Goal: Task Accomplishment & Management: Use online tool/utility

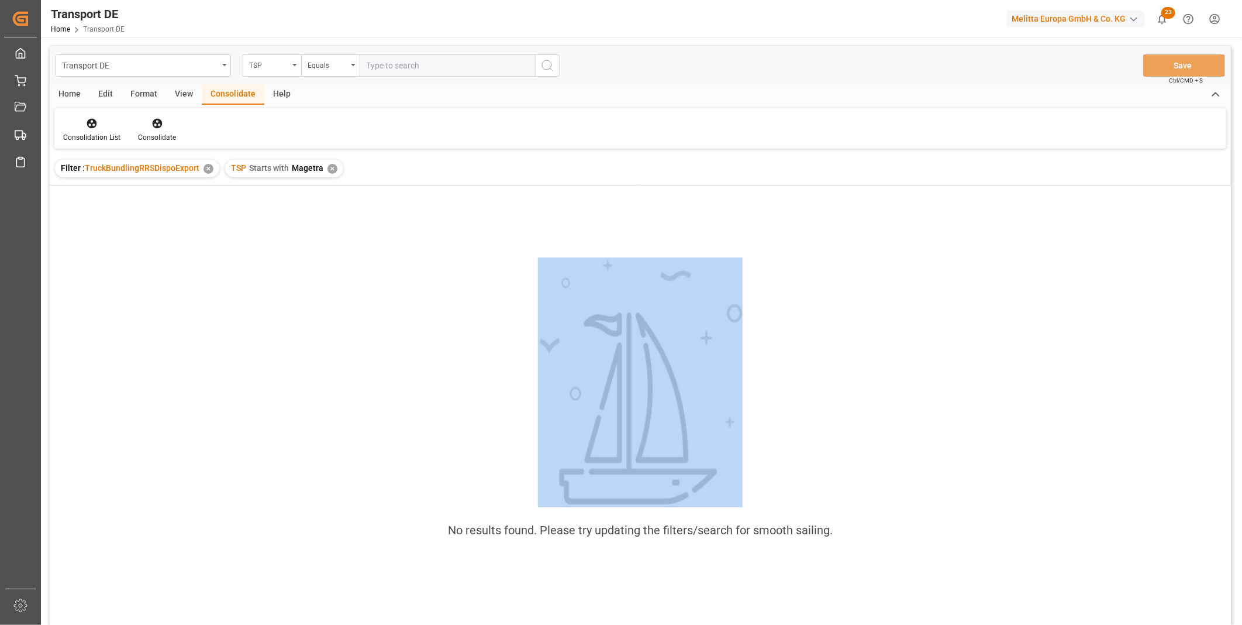
drag, startPoint x: 330, startPoint y: 187, endPoint x: 330, endPoint y: 175, distance: 11.7
click at [330, 178] on div "Transport DE TSP Equals Save Ctrl/CMD + S Home Edit Format View Consolidate Hel…" at bounding box center [640, 350] width 1181 height 609
drag, startPoint x: 330, startPoint y: 175, endPoint x: 330, endPoint y: 168, distance: 7.6
click at [330, 168] on div "✕" at bounding box center [332, 169] width 10 height 10
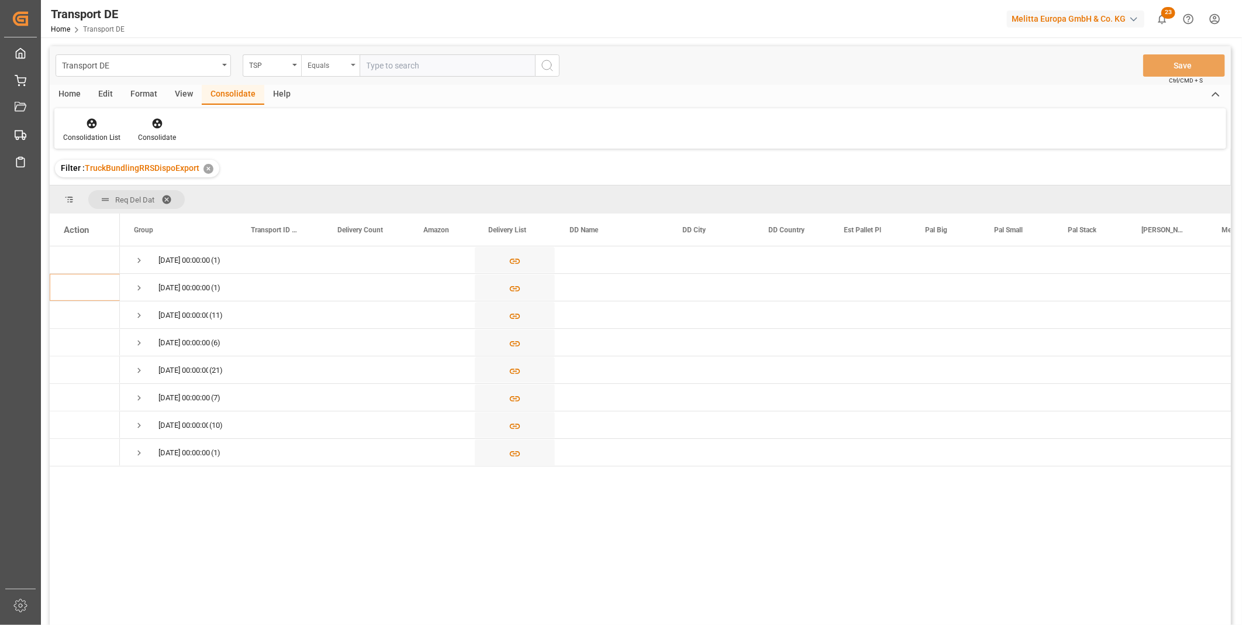
click at [347, 74] on div "Equals" at bounding box center [330, 65] width 58 height 22
click at [347, 187] on div "Starts with" at bounding box center [389, 193] width 174 height 25
type input "Van R"
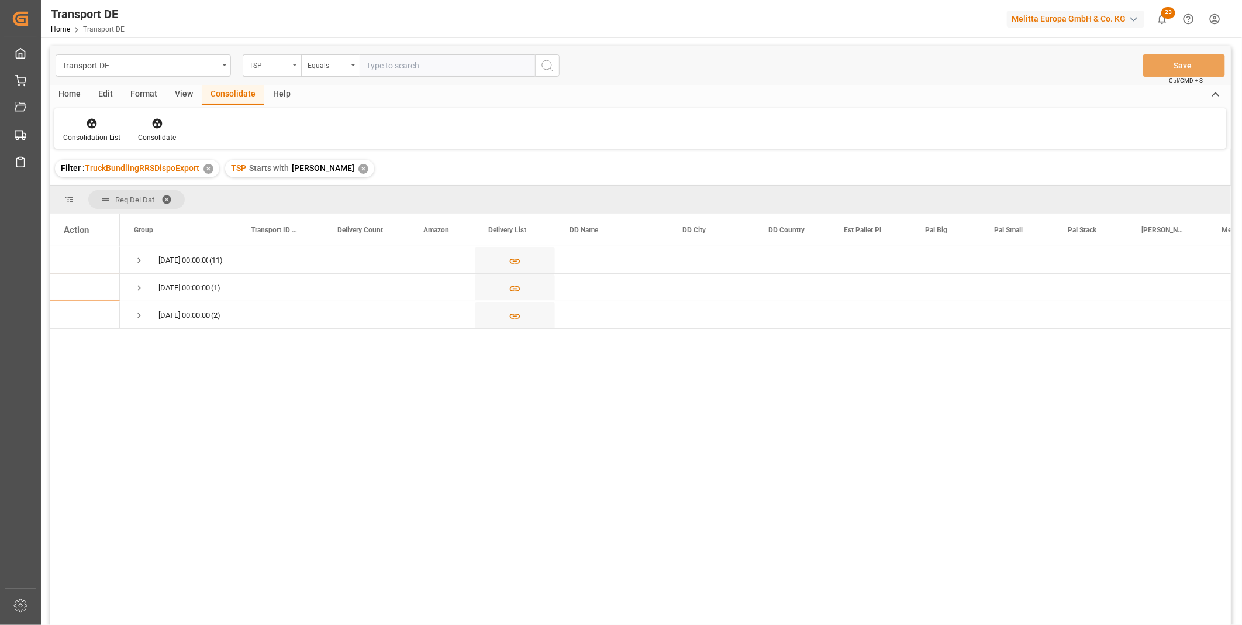
click at [288, 70] on div "TSP" at bounding box center [269, 63] width 40 height 13
type input "req"
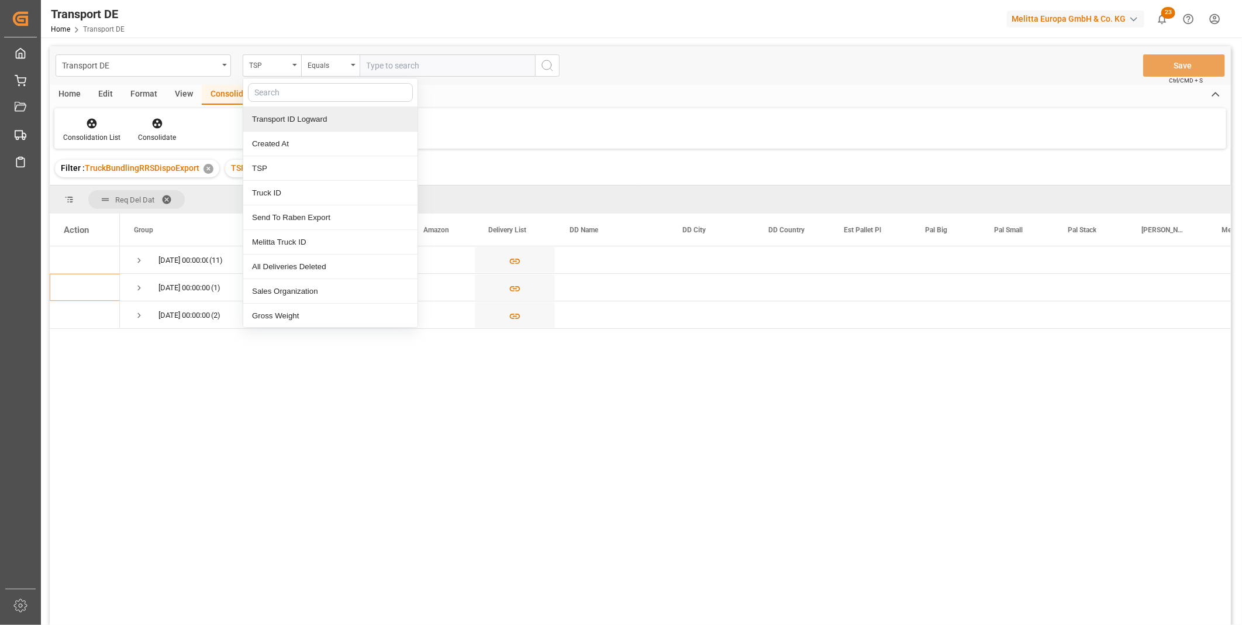
click at [284, 138] on div "Transport DE TSP Transport ID Logward Created At TSP Truck ID Send To Raben Exp…" at bounding box center [640, 350] width 1181 height 609
click at [299, 95] on input "text" at bounding box center [330, 92] width 165 height 19
type input "req"
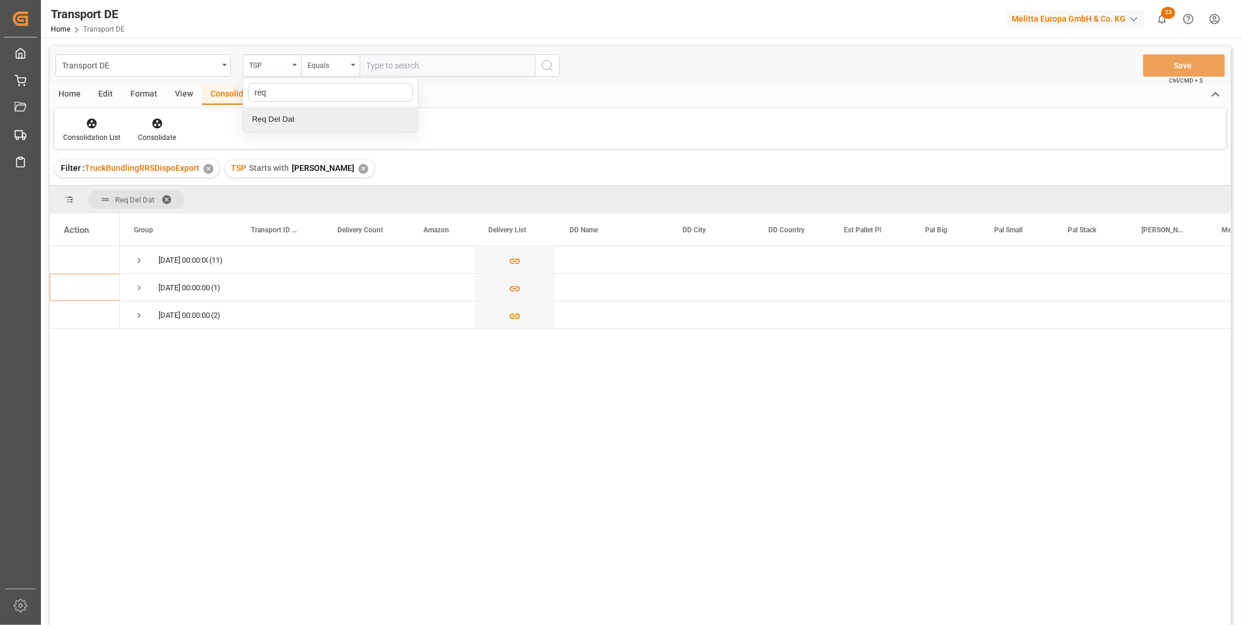
click at [291, 123] on div "Req Del Dat" at bounding box center [330, 119] width 174 height 25
click at [334, 66] on div "Equals" at bounding box center [328, 63] width 40 height 13
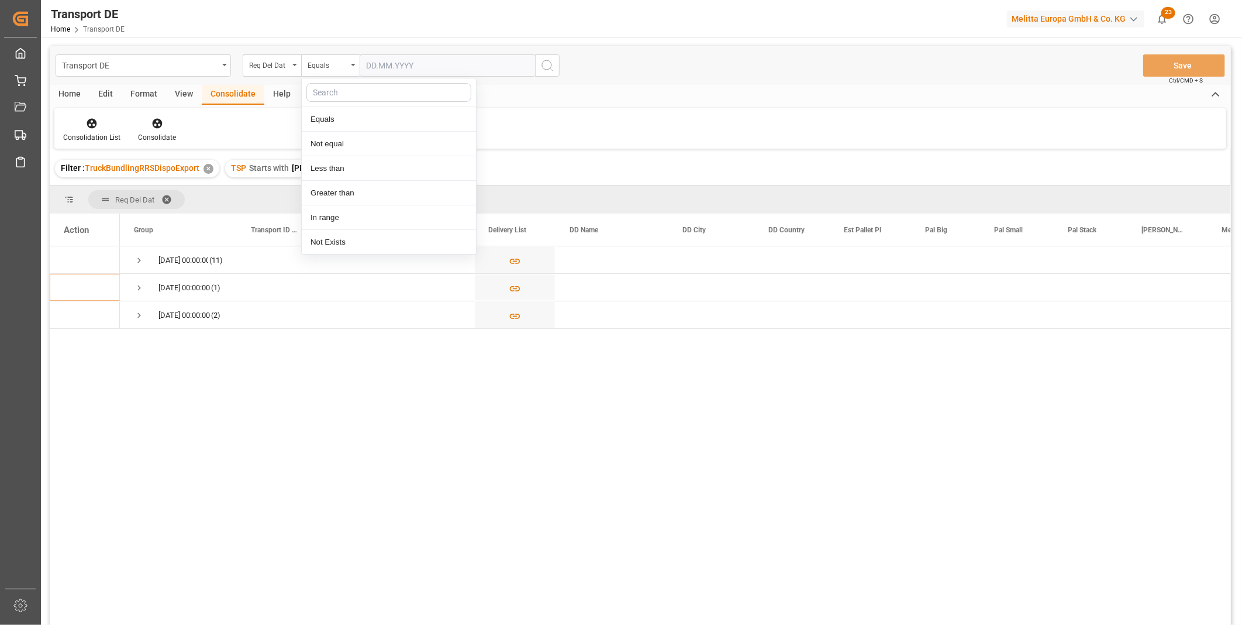
click at [411, 61] on input "text" at bounding box center [447, 65] width 175 height 22
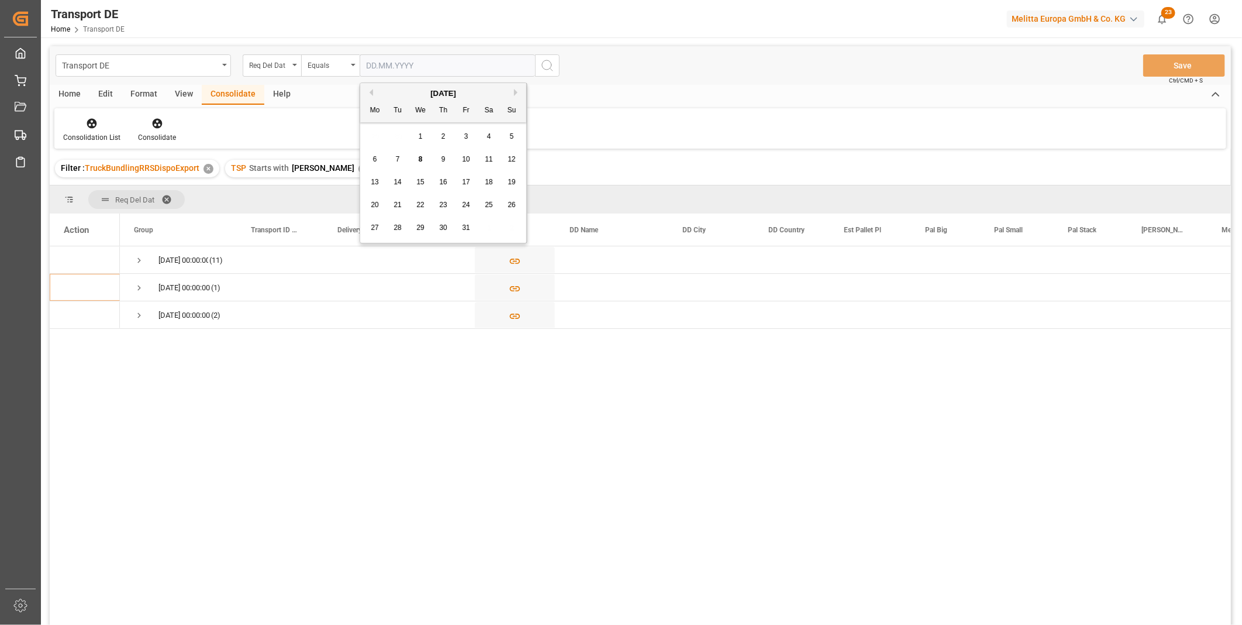
click at [472, 158] on div "10" at bounding box center [466, 160] width 15 height 14
type input "[DATE]"
click at [558, 77] on div "Transport DE Req Del Dat Equals 10.10.2025 Save Ctrl/CMD + S" at bounding box center [640, 65] width 1181 height 39
click at [557, 71] on button "search button" at bounding box center [547, 65] width 25 height 22
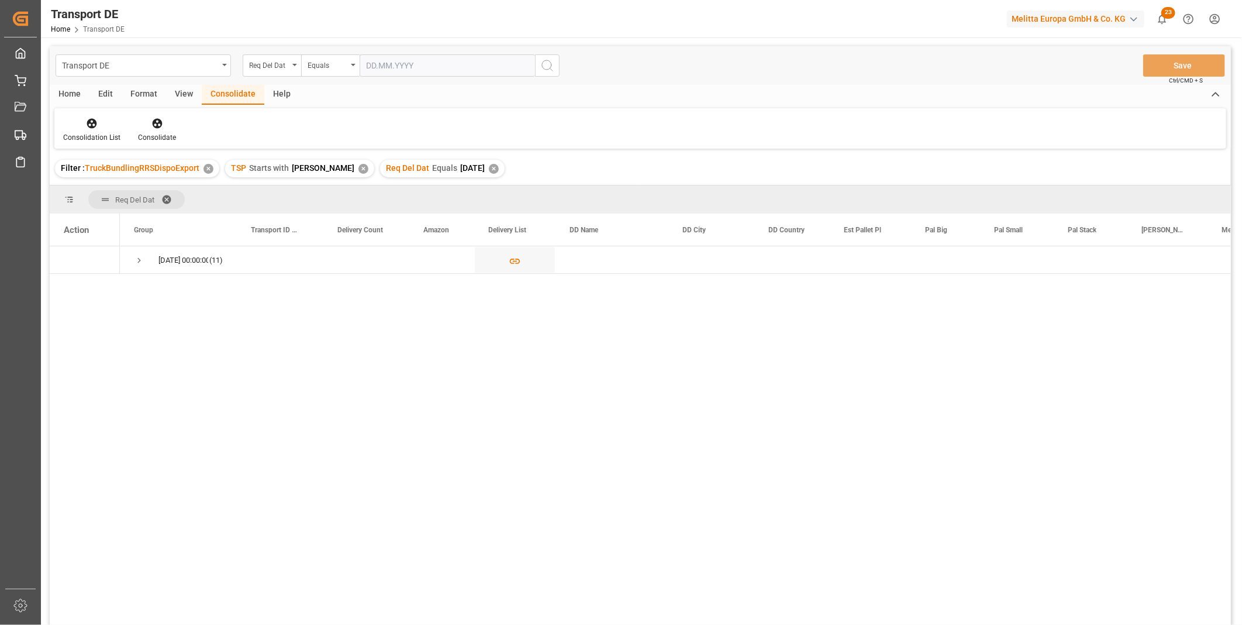
click at [98, 90] on div "Edit" at bounding box center [105, 95] width 32 height 20
click at [73, 92] on div "Home" at bounding box center [70, 95] width 40 height 20
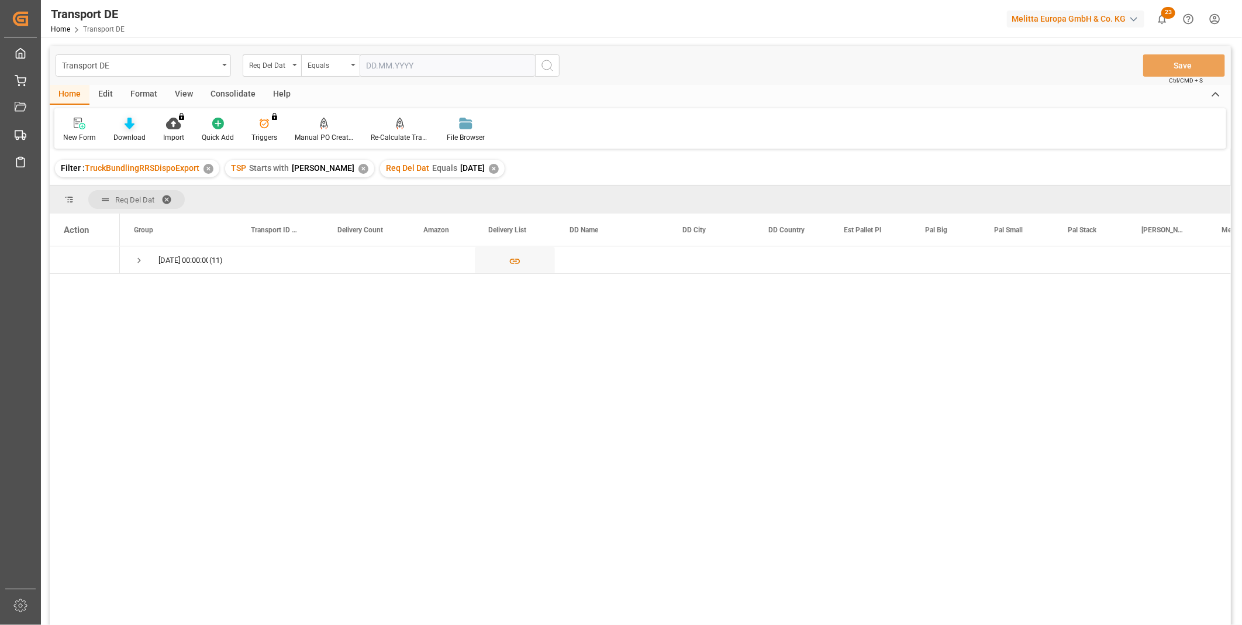
click at [125, 123] on icon at bounding box center [130, 124] width 10 height 12
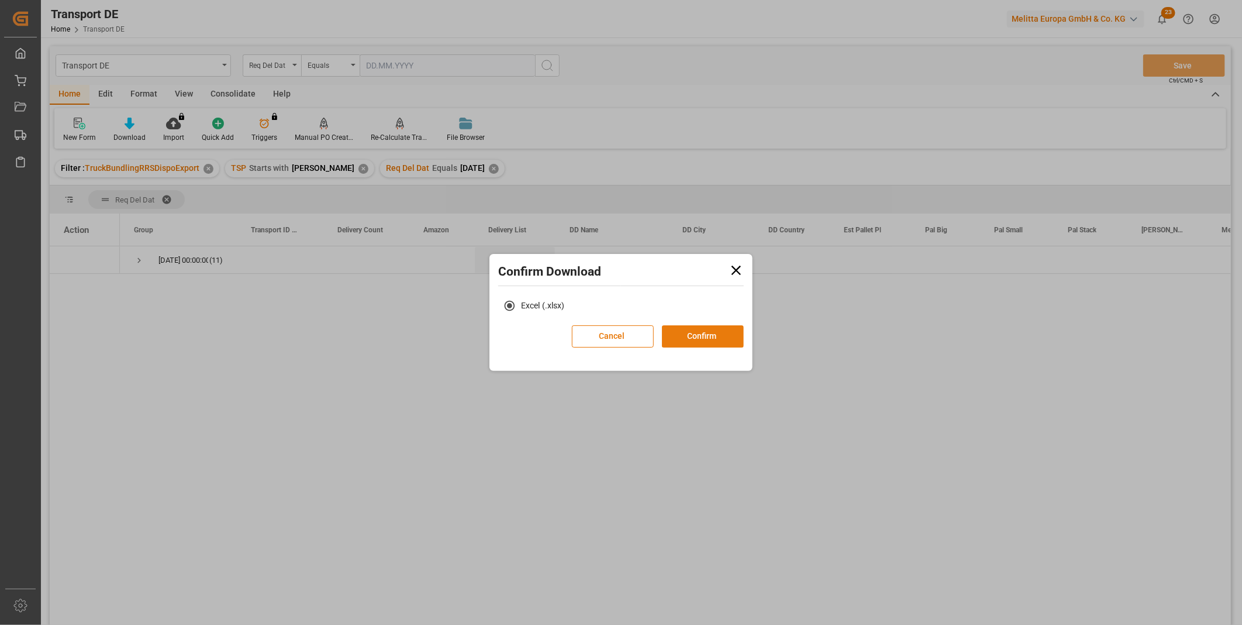
click at [705, 336] on button "Confirm" at bounding box center [703, 336] width 82 height 22
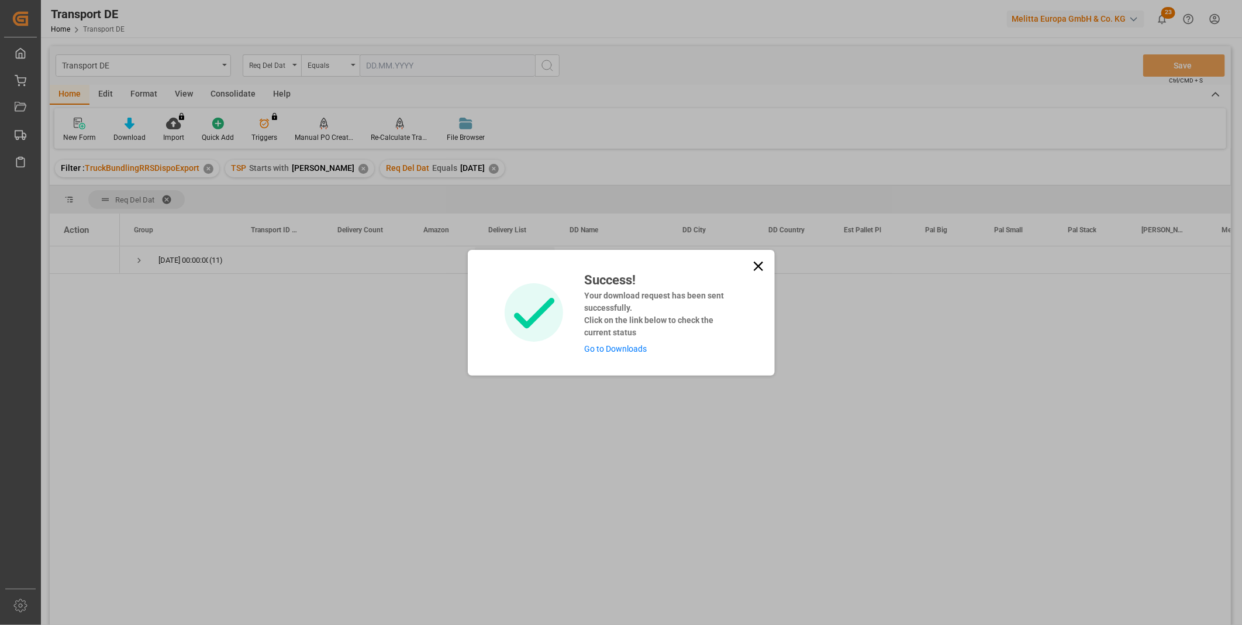
click at [752, 262] on icon at bounding box center [758, 266] width 16 height 16
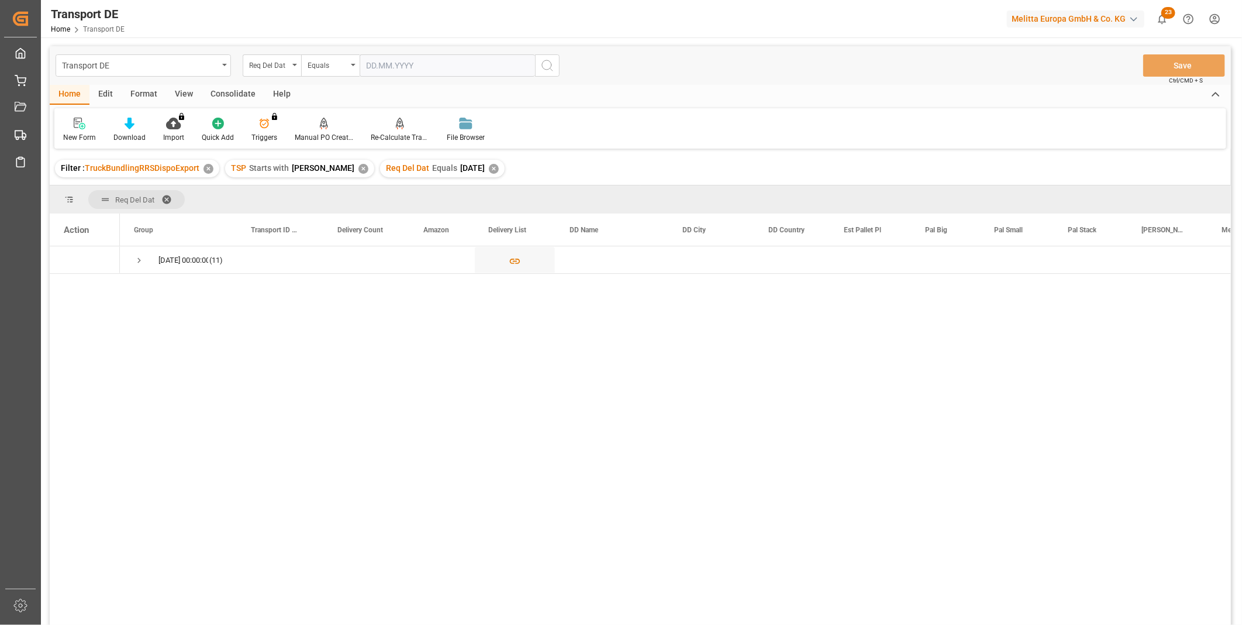
click at [114, 607] on div "10.10.2025 00:00:00 (11)" at bounding box center [640, 437] width 1181 height 382
click at [240, 92] on div "Consolidate" at bounding box center [233, 95] width 63 height 20
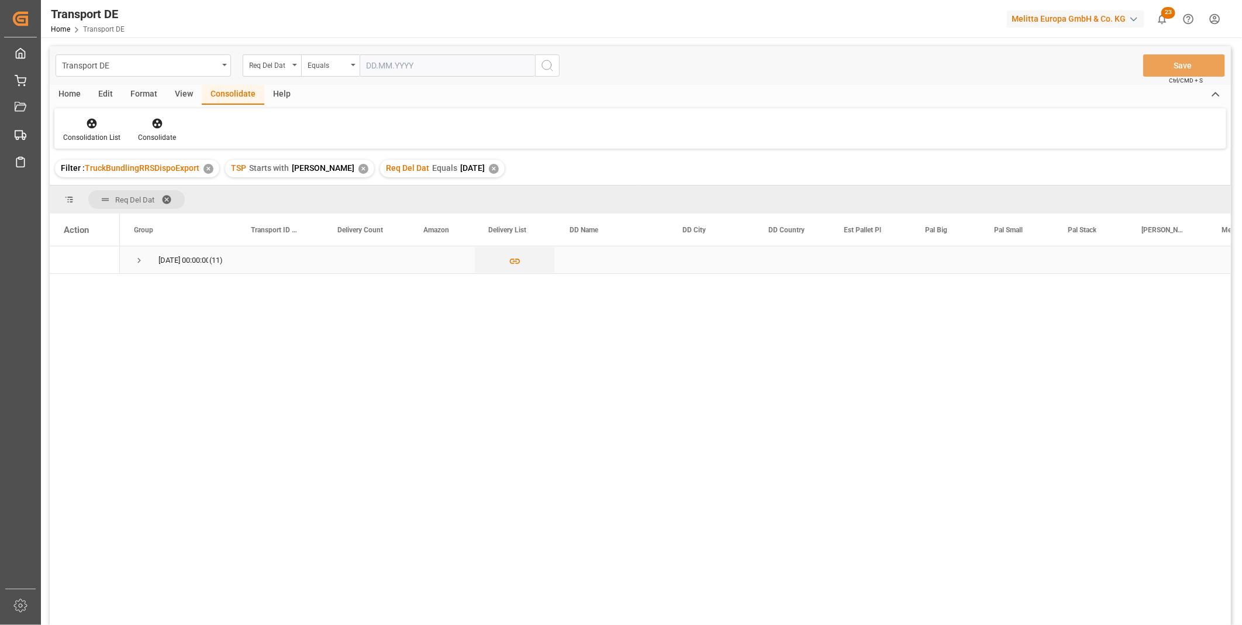
click at [142, 255] on span "Press SPACE to select this row." at bounding box center [139, 260] width 11 height 11
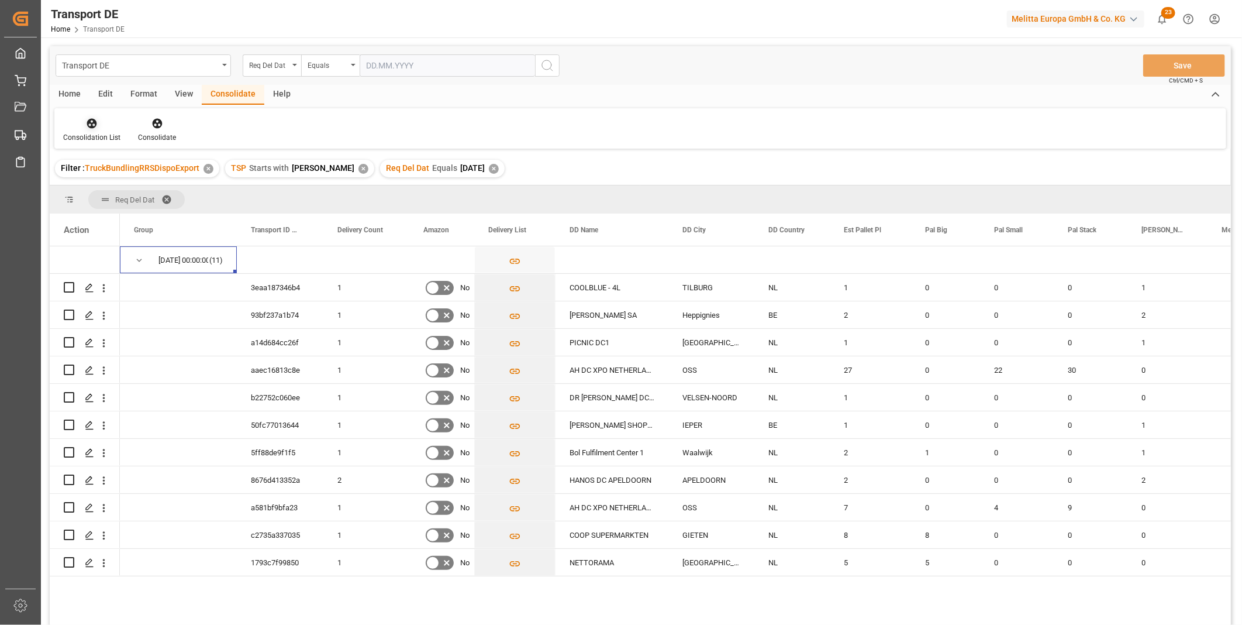
click at [91, 117] on div at bounding box center [91, 123] width 57 height 12
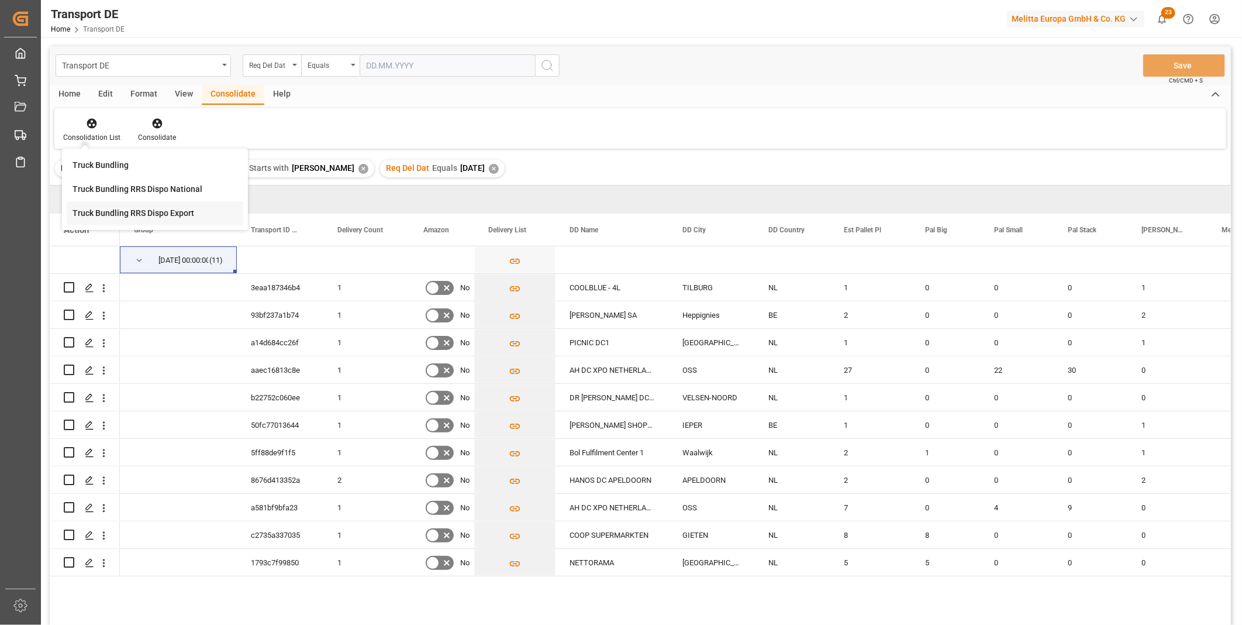
click at [157, 211] on div "Transport DE Req Del Dat Equals Save Ctrl/CMD + S Home Edit Format View Consoli…" at bounding box center [640, 350] width 1181 height 609
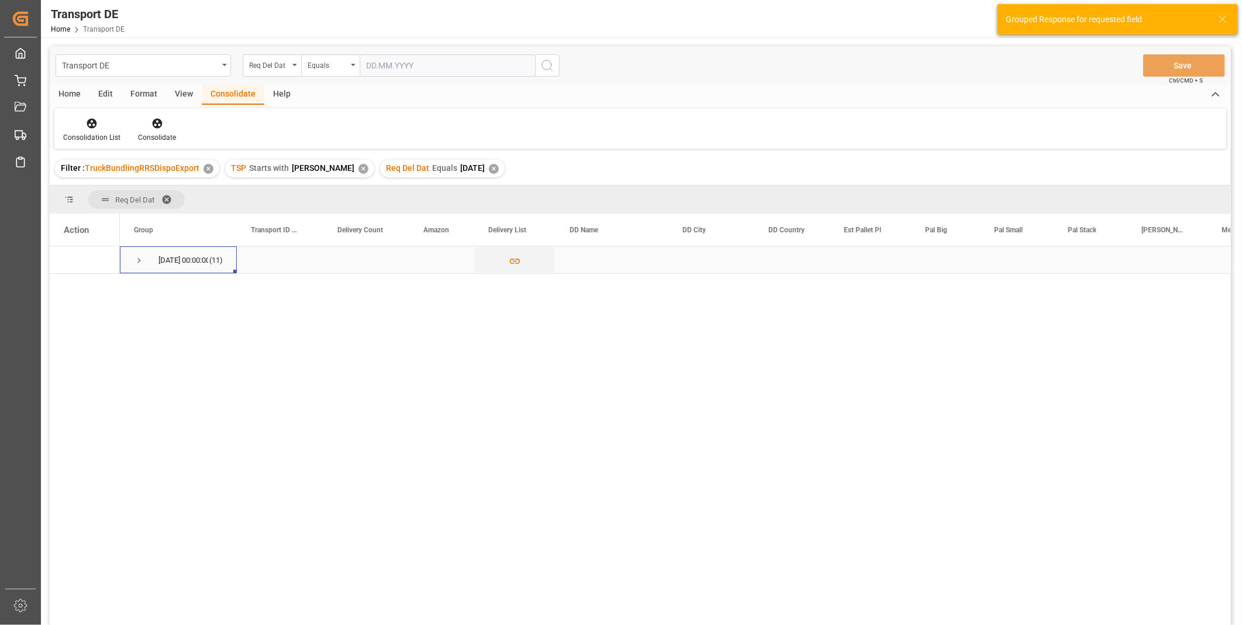
click at [140, 256] on span "Press SPACE to select this row." at bounding box center [139, 260] width 11 height 11
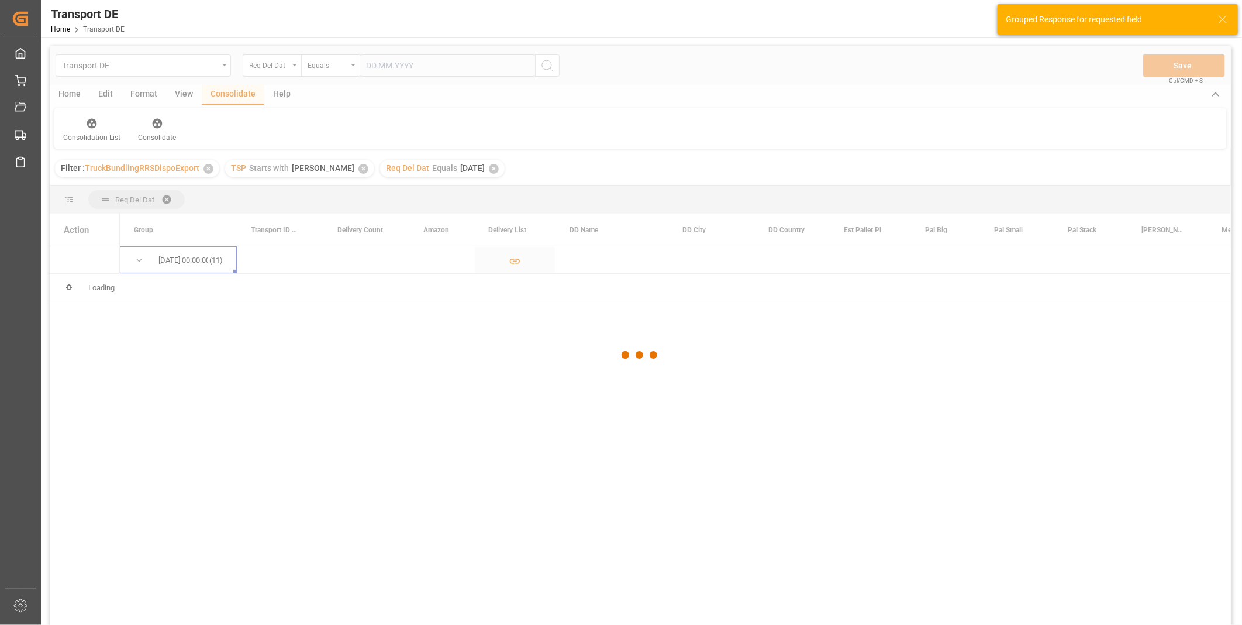
click at [133, 254] on div at bounding box center [640, 355] width 1181 height 618
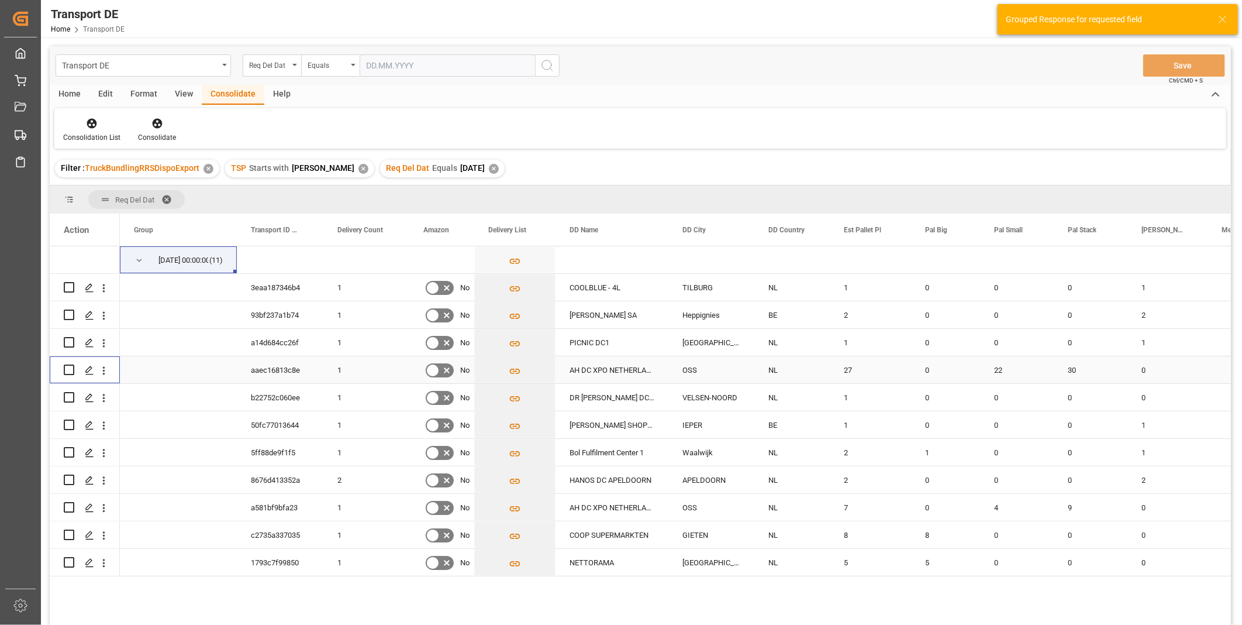
click at [71, 369] on input "Press Space to toggle row selection (unchecked)" at bounding box center [69, 369] width 11 height 11
checkbox input "true"
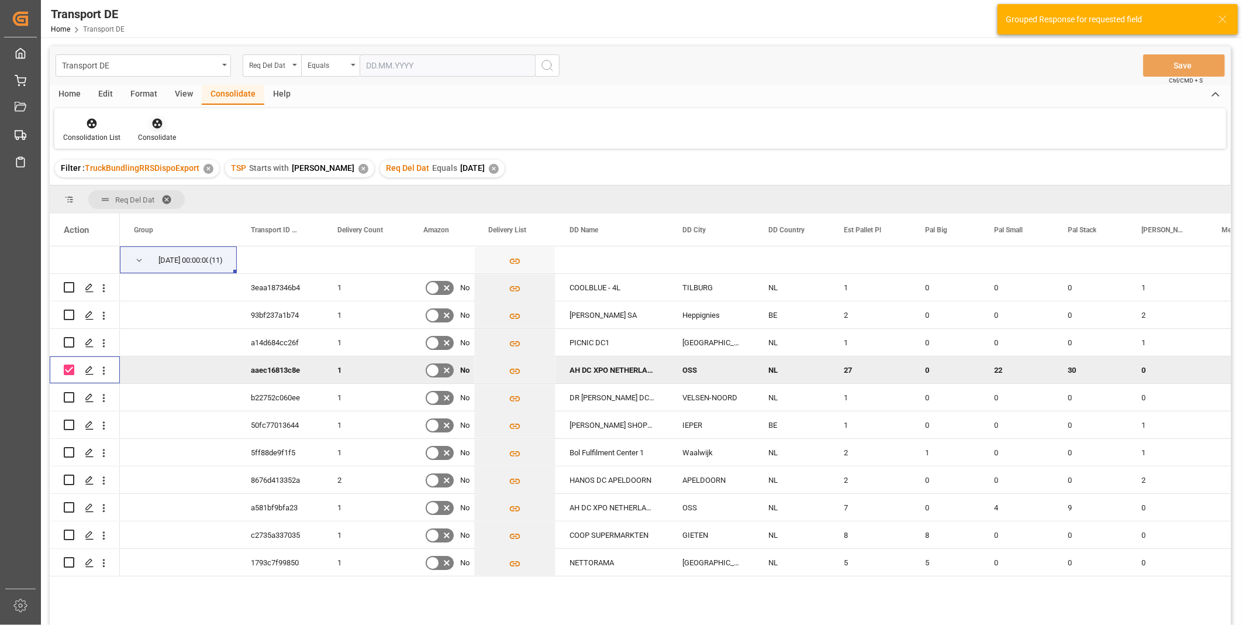
click at [153, 119] on icon at bounding box center [157, 124] width 10 height 10
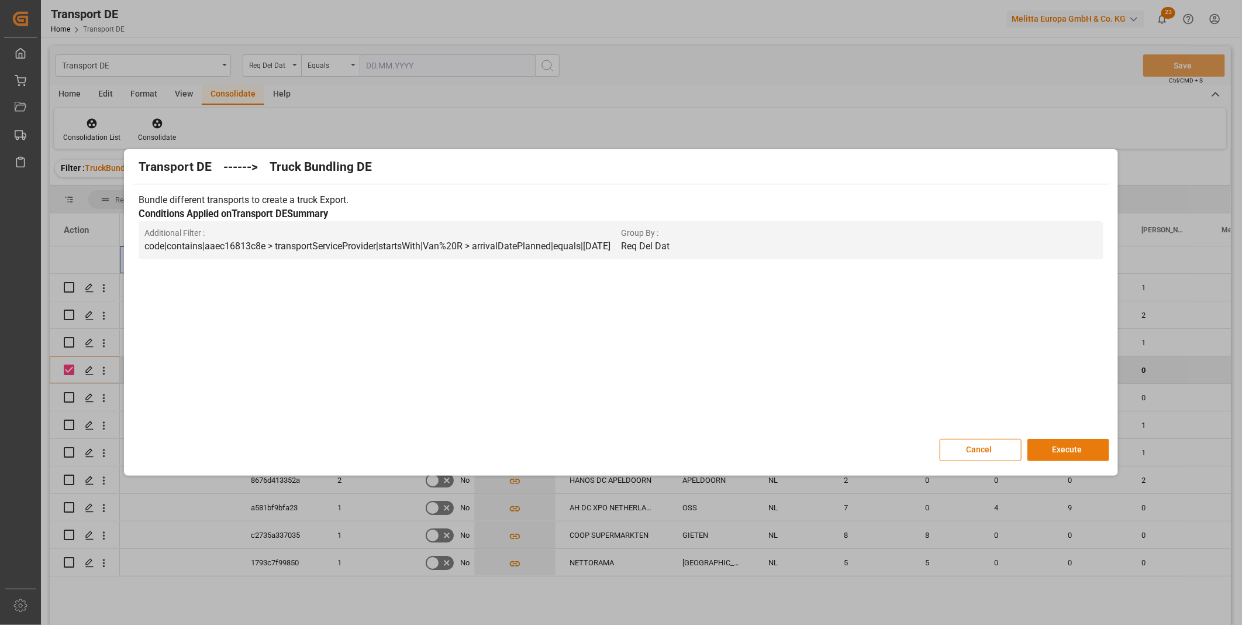
click at [1044, 449] on button "Execute" at bounding box center [1068, 450] width 82 height 22
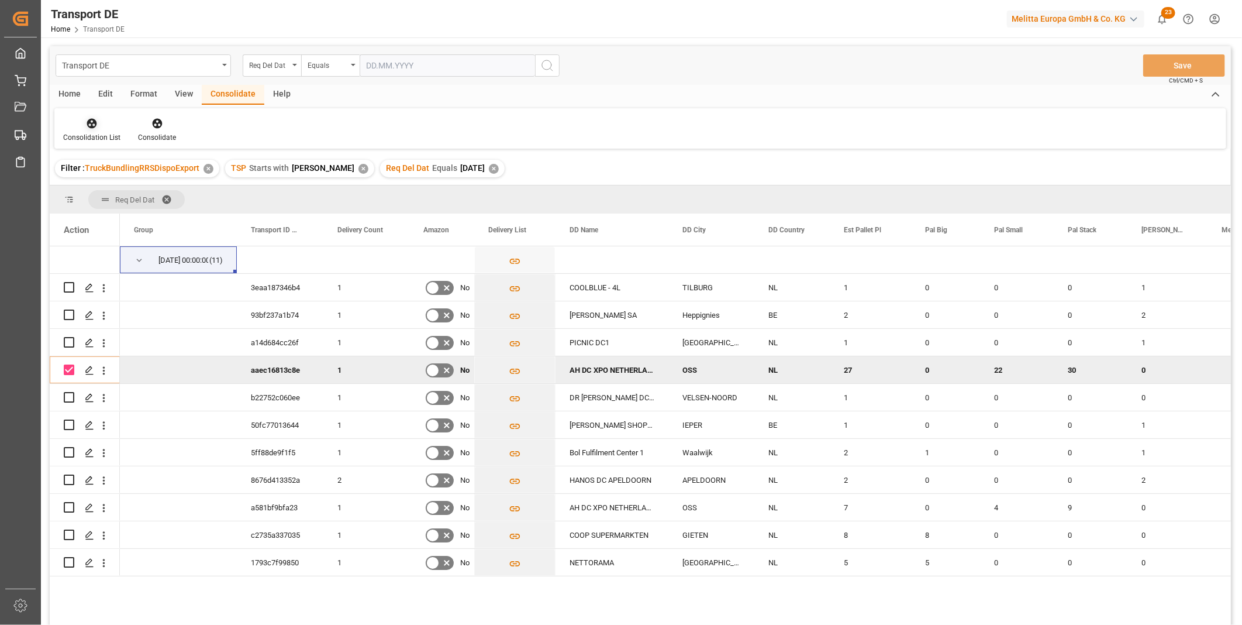
click at [83, 129] on div "Consolidation List" at bounding box center [91, 130] width 75 height 26
click at [177, 219] on div "Transport DE Req Del Dat Equals Save Ctrl/CMD + S Home Edit Format View Consoli…" at bounding box center [640, 350] width 1181 height 609
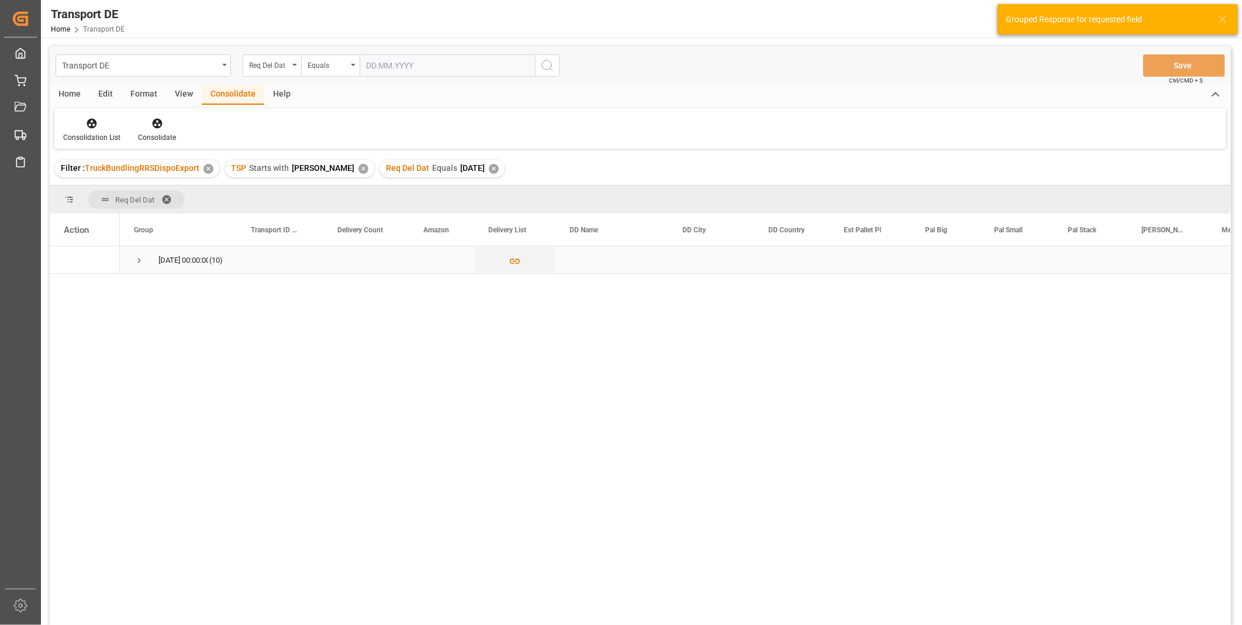
click at [150, 253] on span "10.10.2025 00:00:00 (10)" at bounding box center [178, 260] width 89 height 26
click at [141, 261] on span "Press SPACE to select this row." at bounding box center [139, 260] width 11 height 11
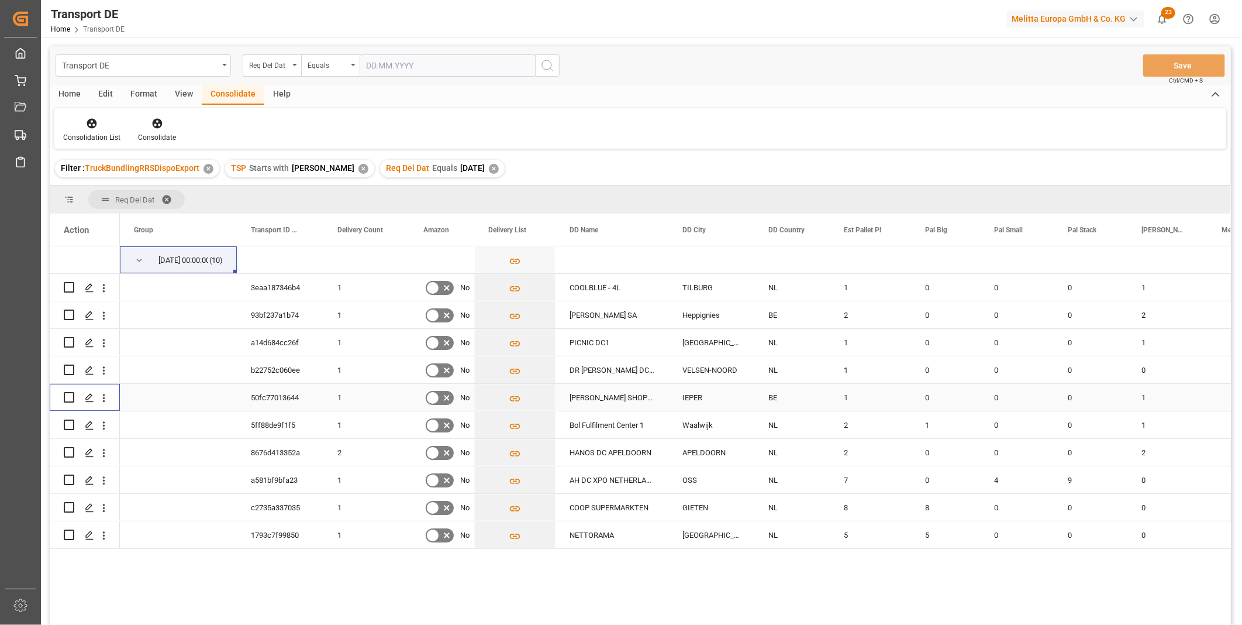
click at [71, 395] on input "Press Space to toggle row selection (unchecked)" at bounding box center [69, 397] width 11 height 11
checkbox input "true"
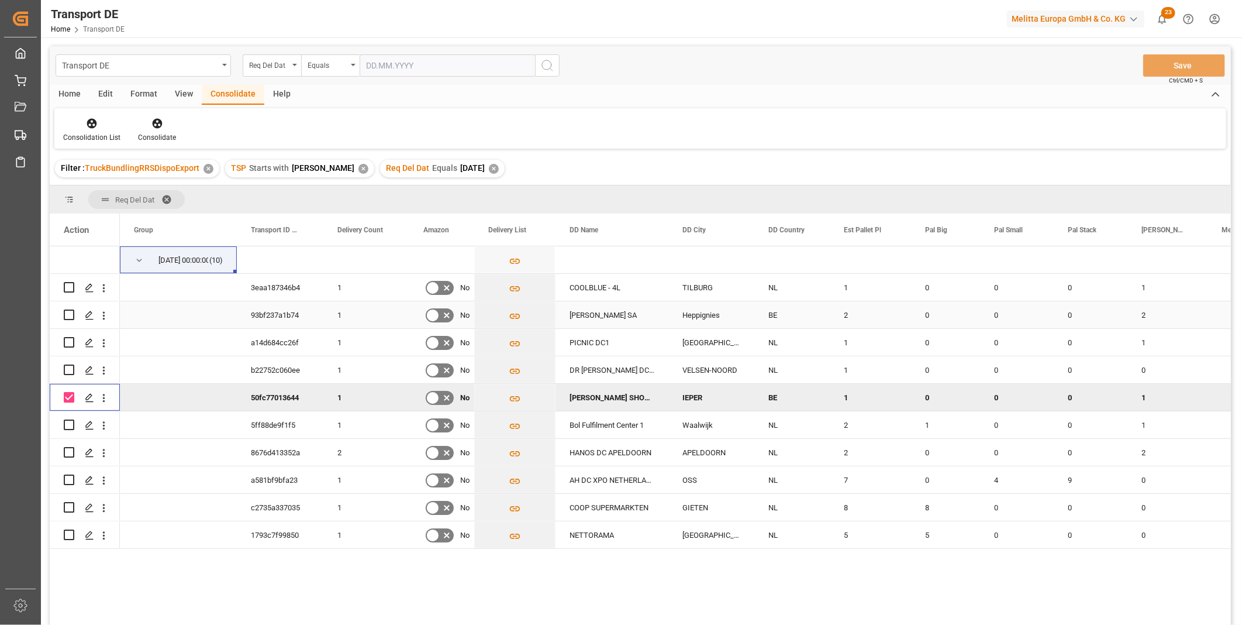
click at [67, 315] on input "Press Space to toggle row selection (unchecked)" at bounding box center [69, 314] width 11 height 11
checkbox input "true"
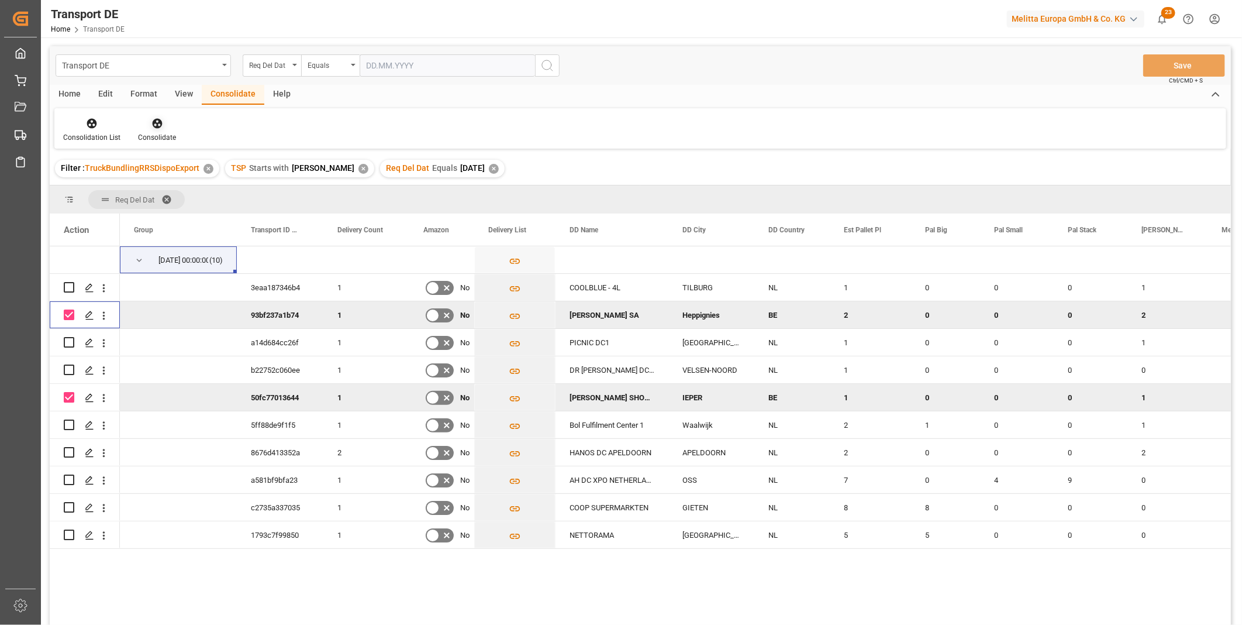
click at [168, 117] on div at bounding box center [157, 123] width 38 height 12
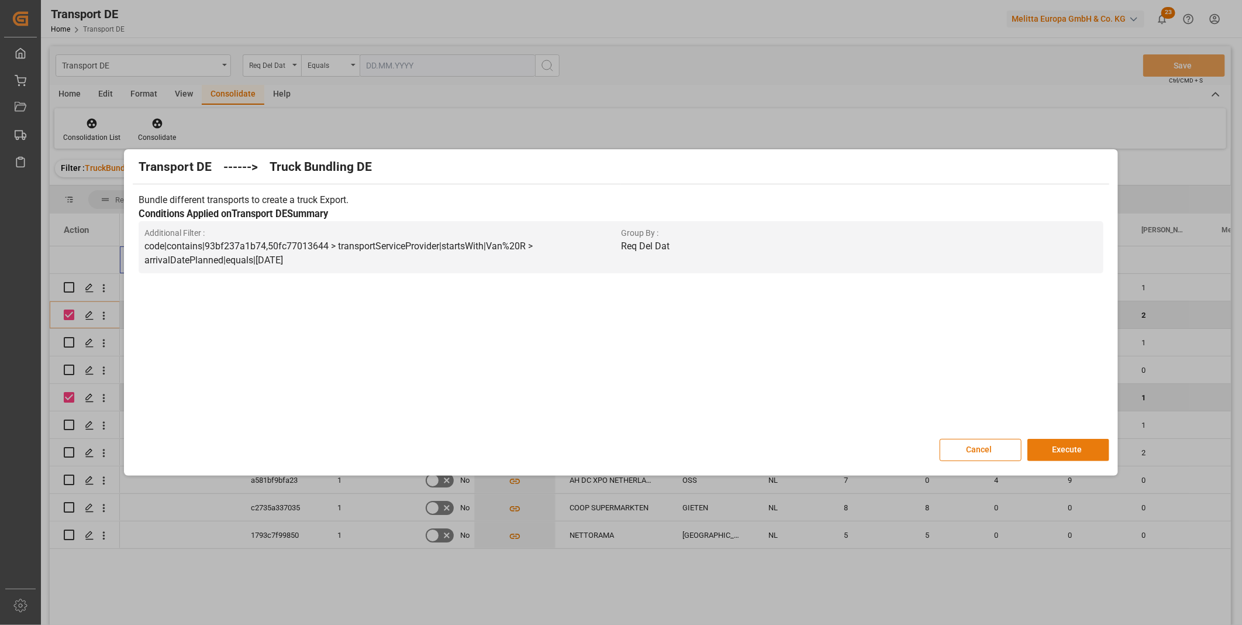
click at [1080, 455] on button "Execute" at bounding box center [1068, 450] width 82 height 22
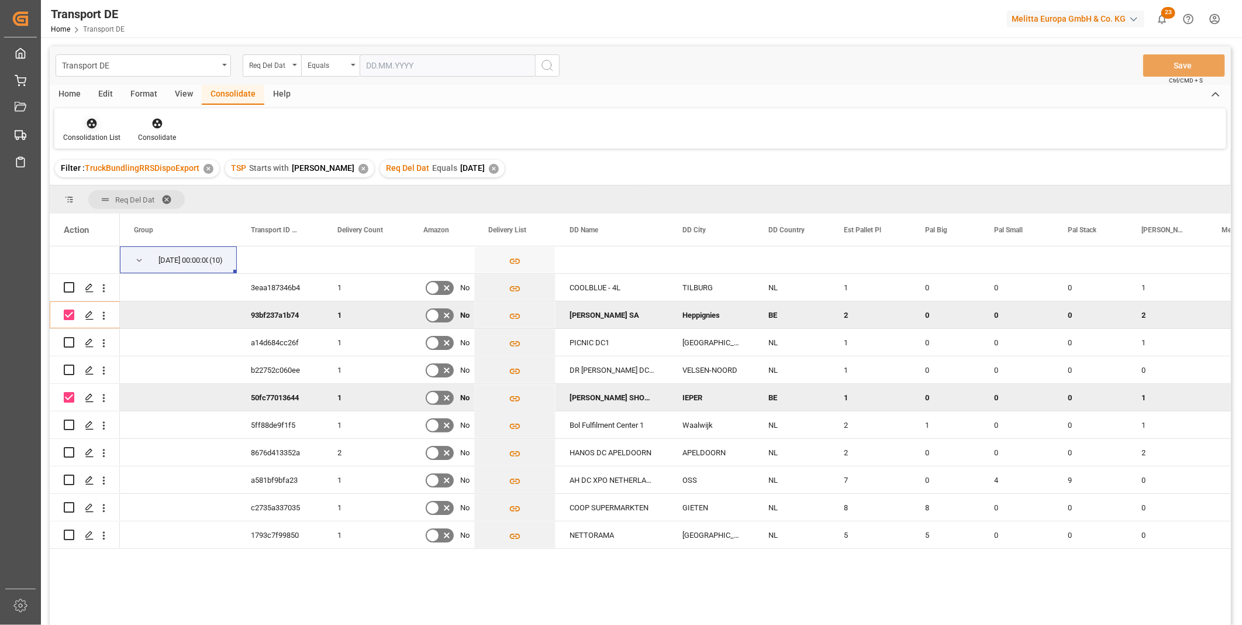
click at [100, 127] on div at bounding box center [91, 123] width 57 height 12
click at [155, 222] on div "Transport DE Req Del Dat Equals Save Ctrl/CMD + S Home Edit Format View Consoli…" at bounding box center [640, 350] width 1181 height 609
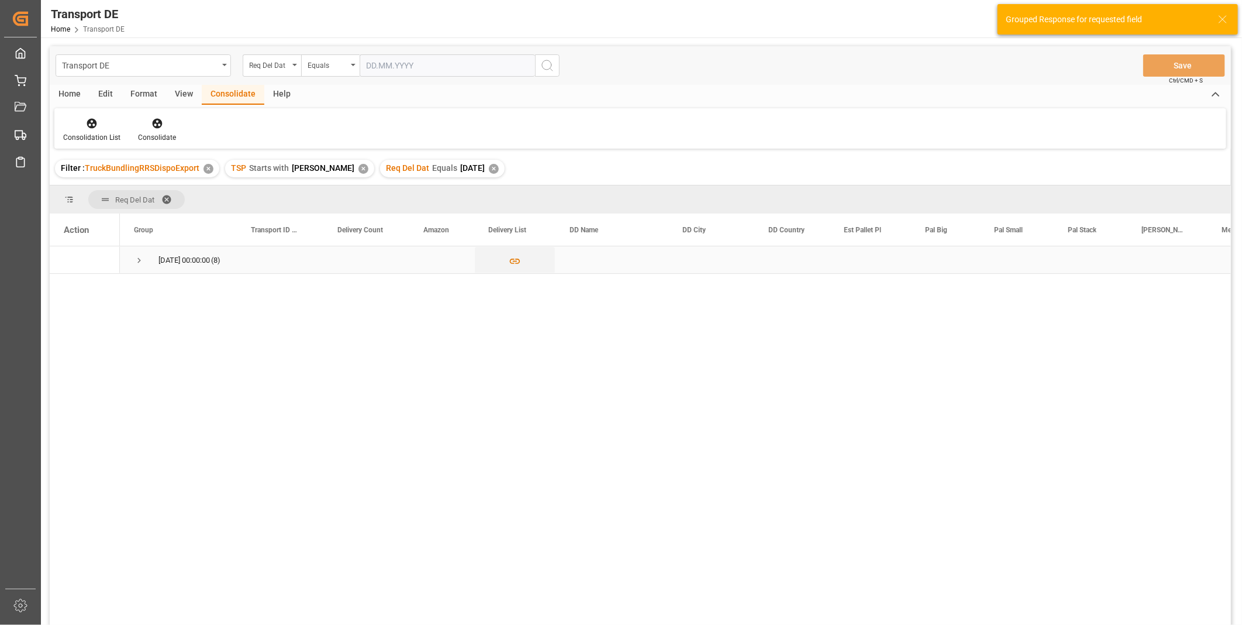
click at [135, 263] on span "Press SPACE to select this row." at bounding box center [139, 260] width 11 height 11
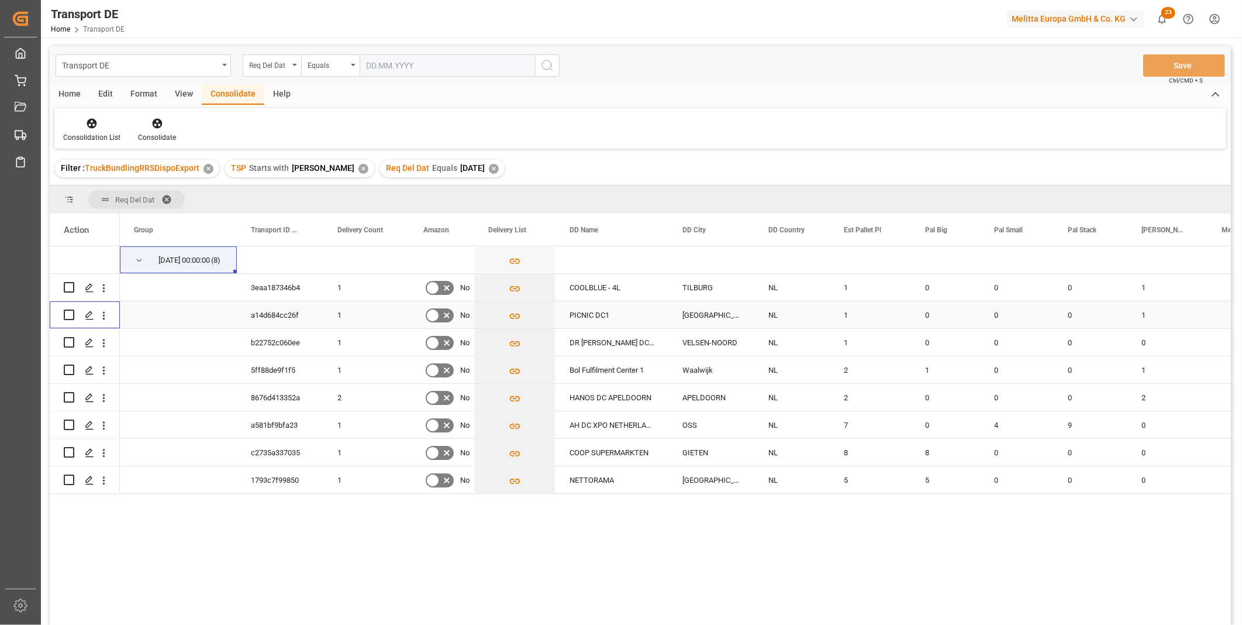
click at [67, 308] on div "Press SPACE to select this row." at bounding box center [69, 314] width 11 height 27
click at [68, 316] on input "Press Space to toggle row selection (unchecked)" at bounding box center [69, 314] width 11 height 11
checkbox input "true"
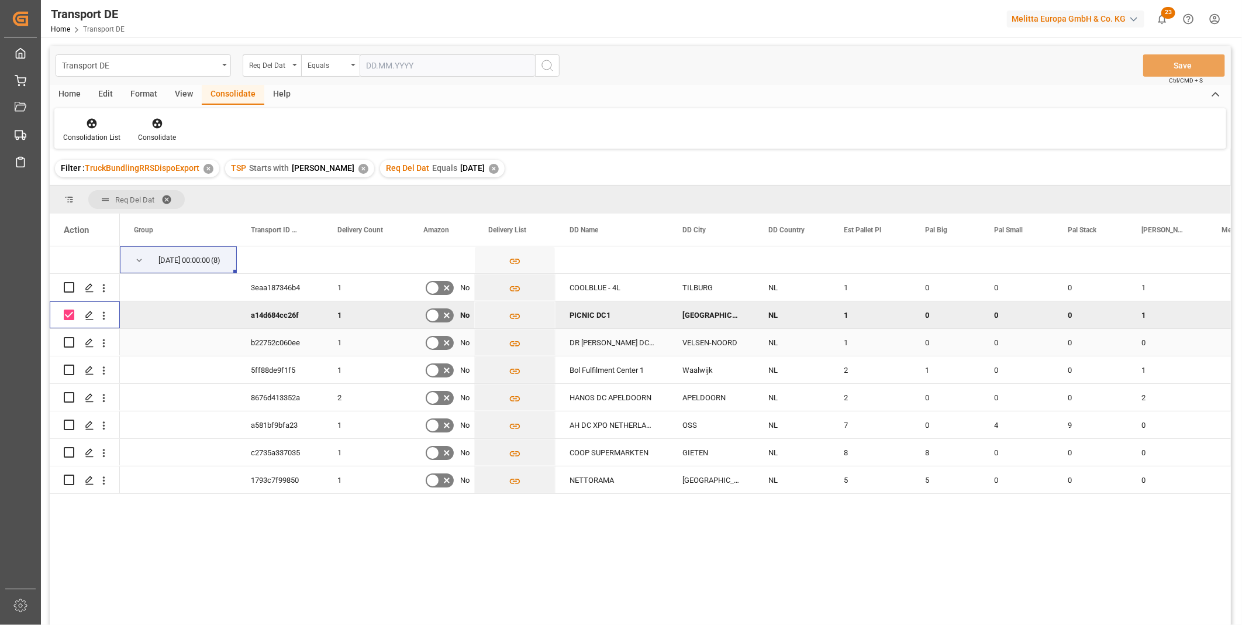
click at [68, 333] on div "Press SPACE to select this row." at bounding box center [69, 342] width 11 height 27
click at [68, 337] on input "Press Space to toggle row selection (unchecked)" at bounding box center [69, 342] width 11 height 11
checkbox input "true"
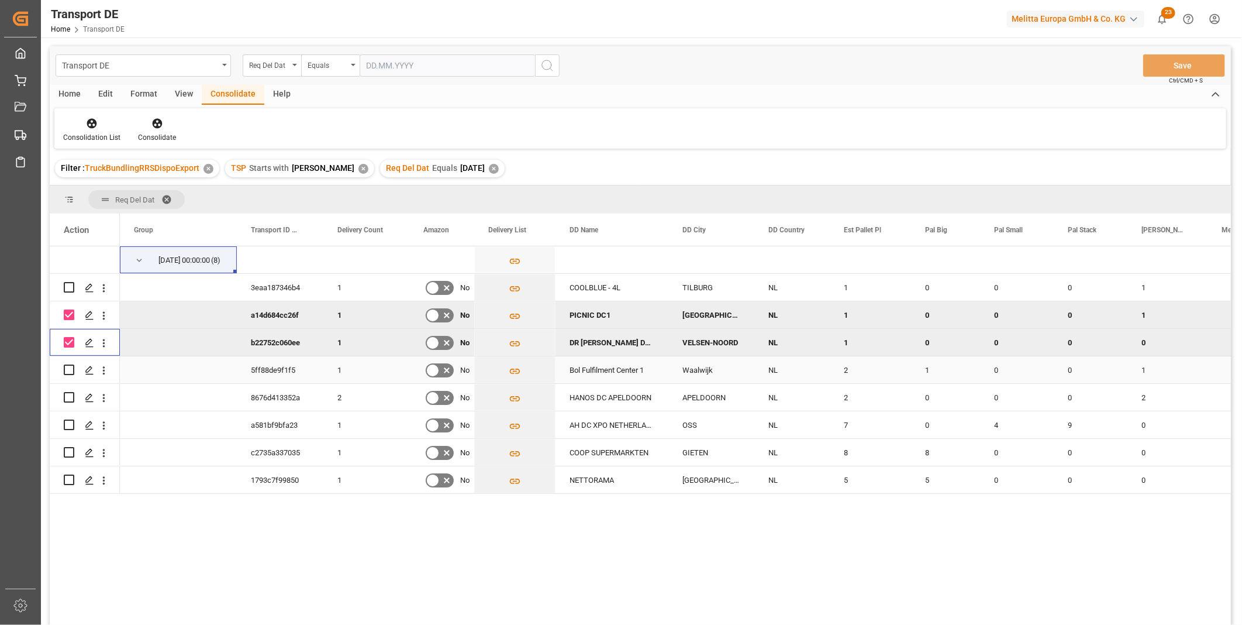
click at [67, 368] on input "Press Space to toggle row selection (unchecked)" at bounding box center [69, 369] width 11 height 11
checkbox input "true"
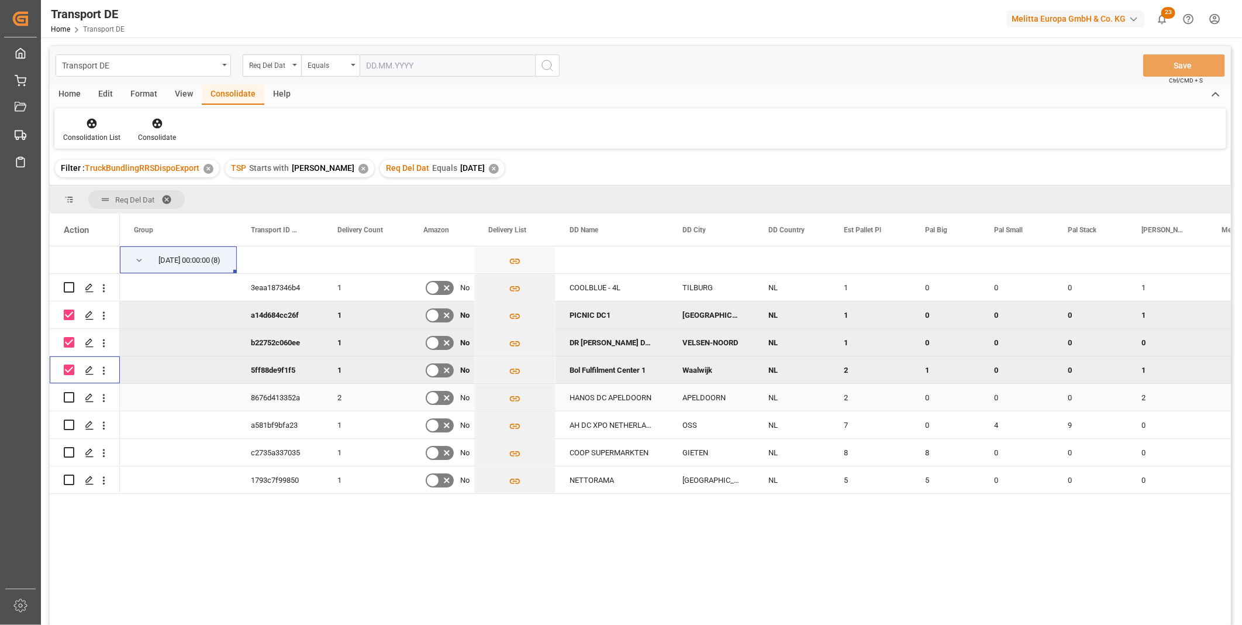
click at [72, 395] on input "Press Space to toggle row selection (unchecked)" at bounding box center [69, 397] width 11 height 11
checkbox input "true"
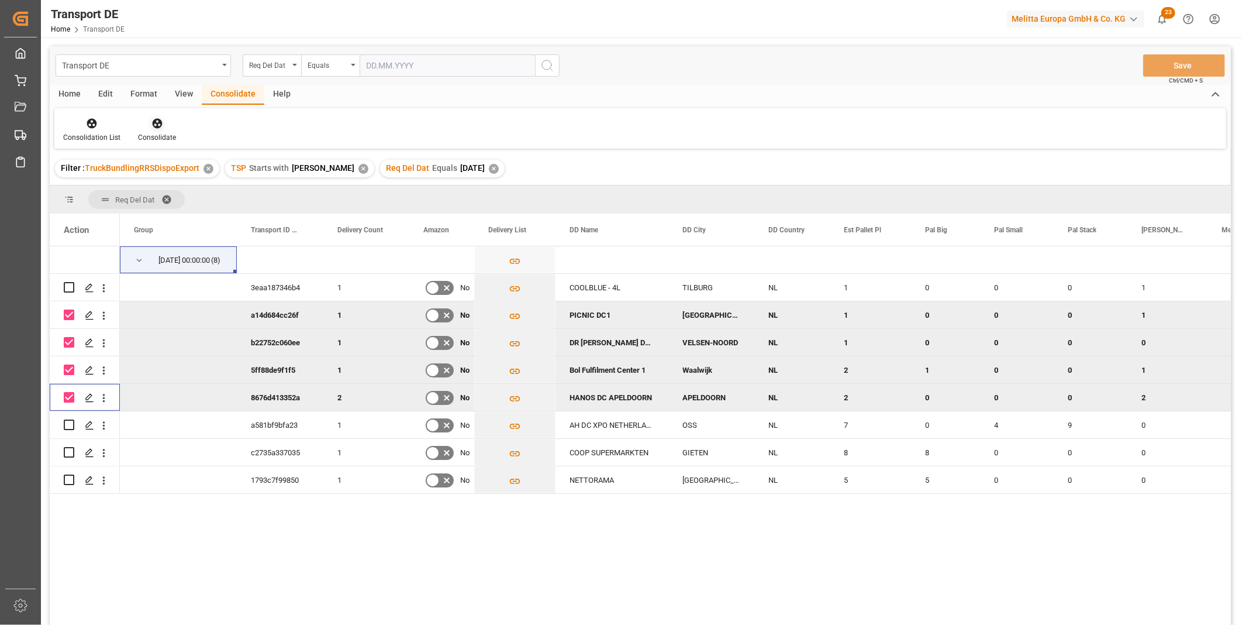
click at [149, 130] on div "Consolidate" at bounding box center [157, 130] width 56 height 26
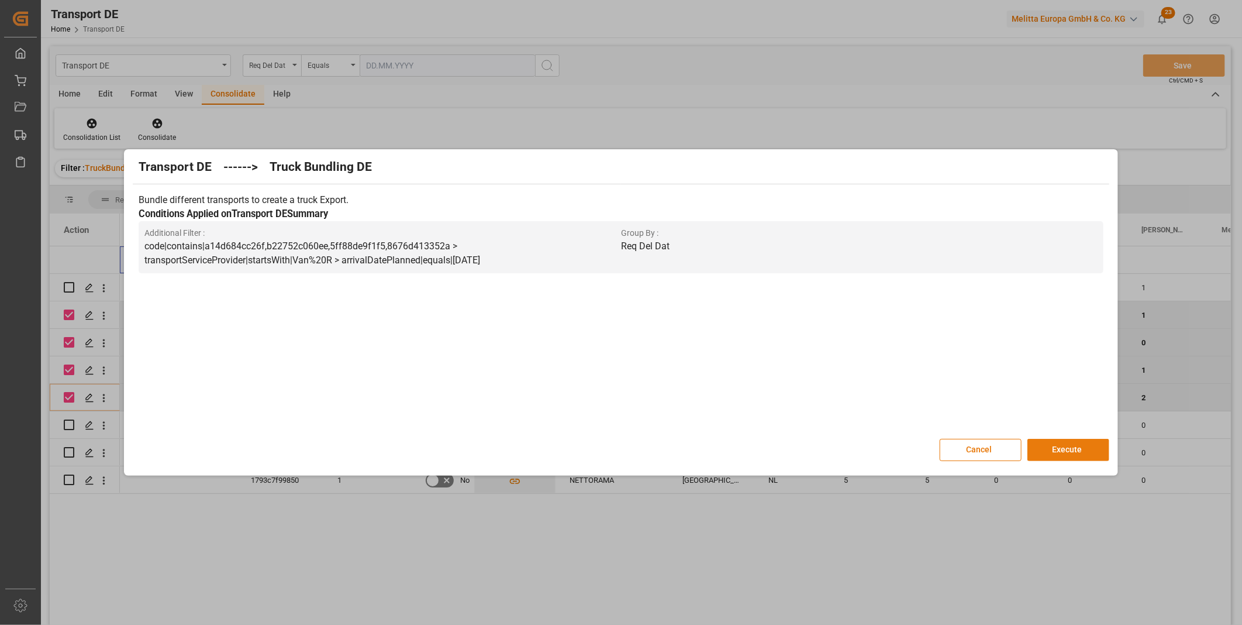
click at [1056, 450] on button "Execute" at bounding box center [1068, 450] width 82 height 22
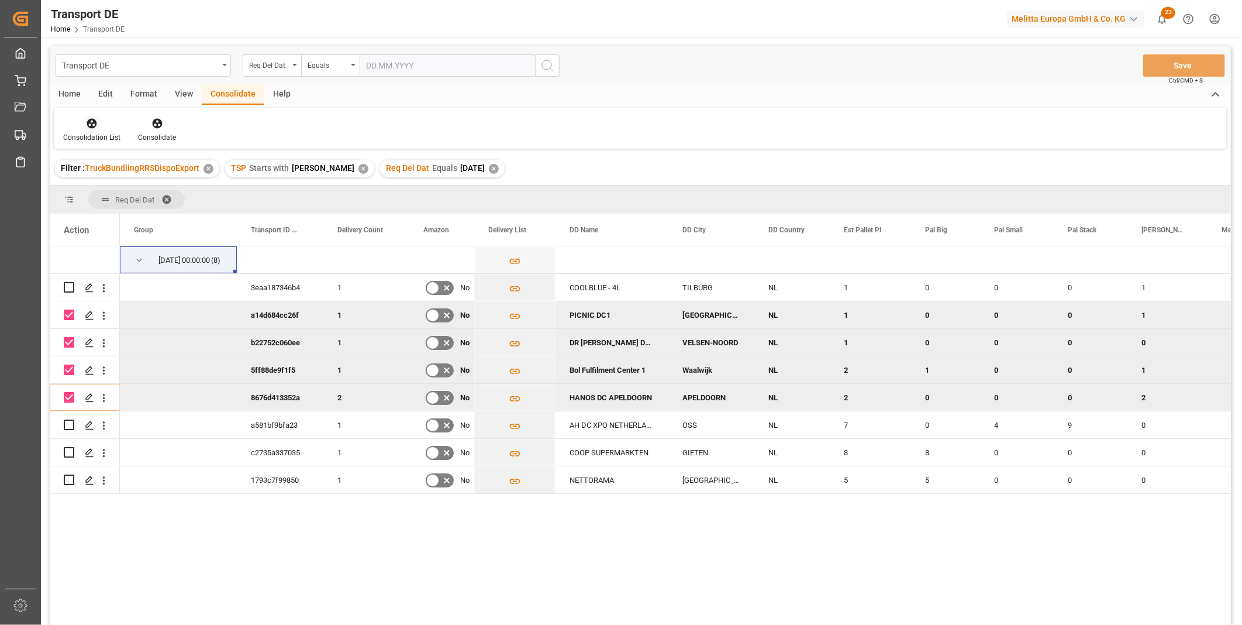
click at [95, 134] on div "Consolidation List" at bounding box center [91, 137] width 57 height 11
click at [125, 203] on div "Transport DE Req Del Dat Equals Save Ctrl/CMD + S Home Edit Format View Consoli…" at bounding box center [640, 350] width 1181 height 609
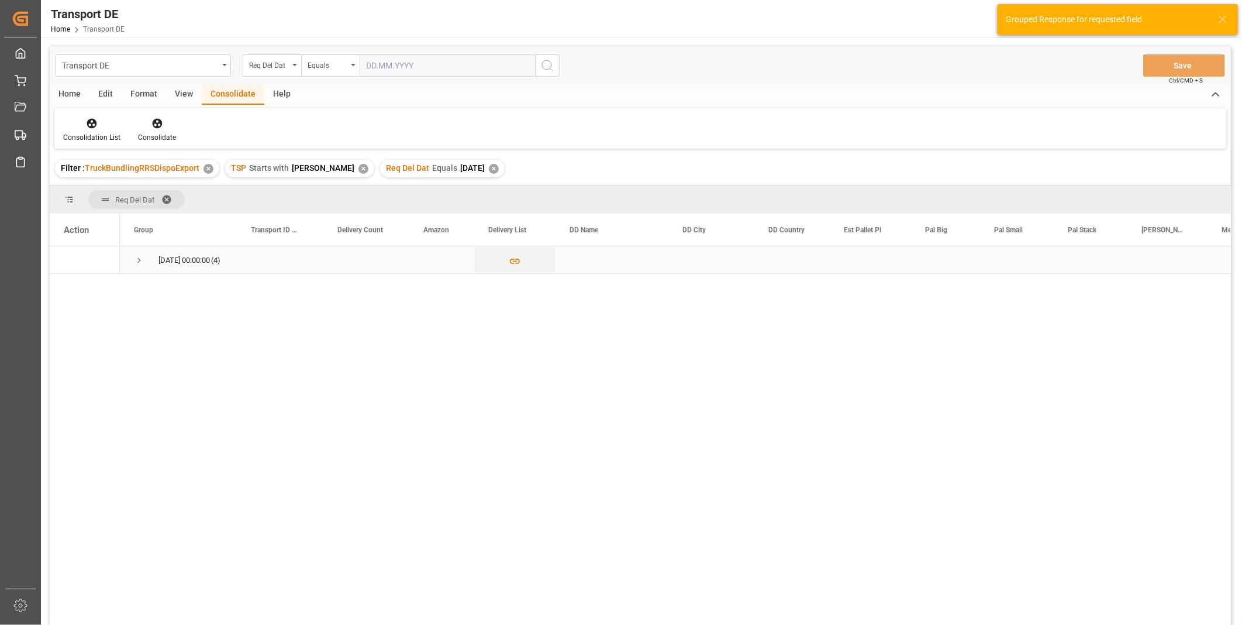
click at [134, 253] on span "Press SPACE to select this row." at bounding box center [139, 260] width 11 height 27
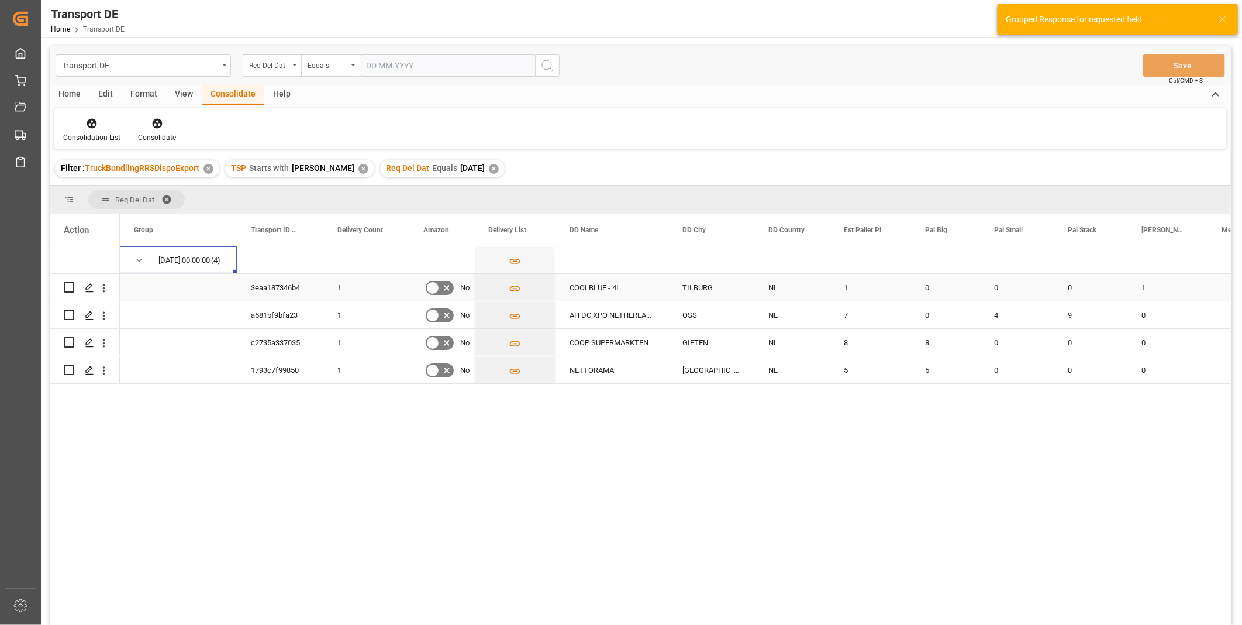
click at [65, 285] on input "Press Space to toggle row selection (unchecked)" at bounding box center [69, 287] width 11 height 11
checkbox input "true"
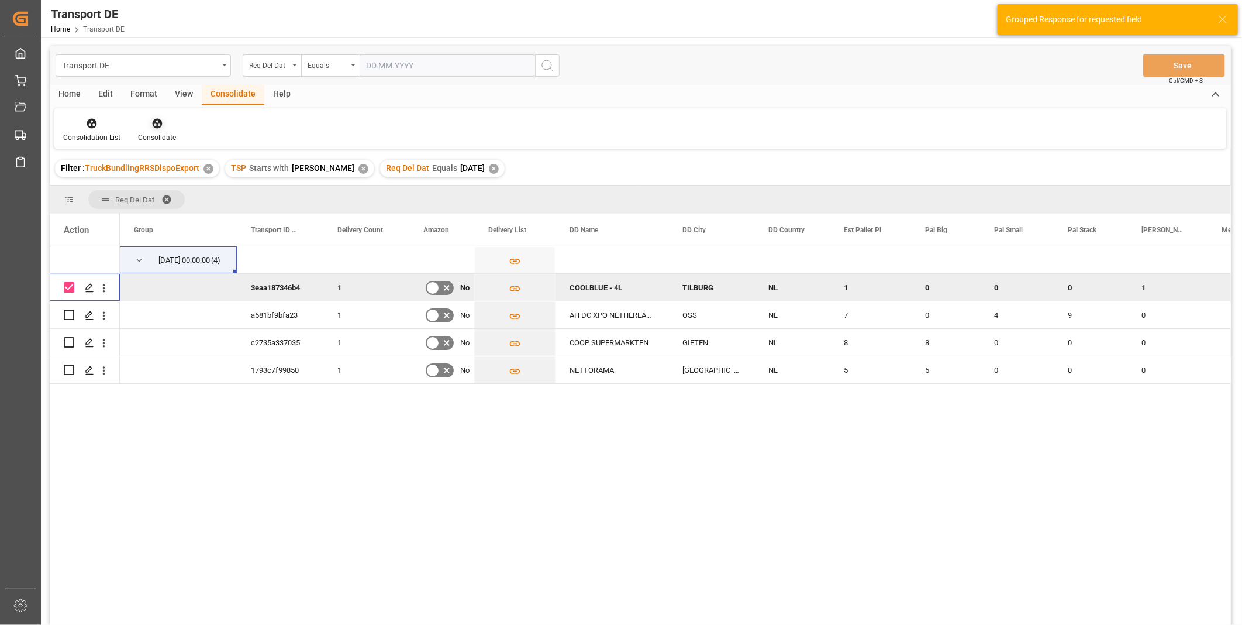
click at [157, 120] on icon at bounding box center [157, 124] width 10 height 10
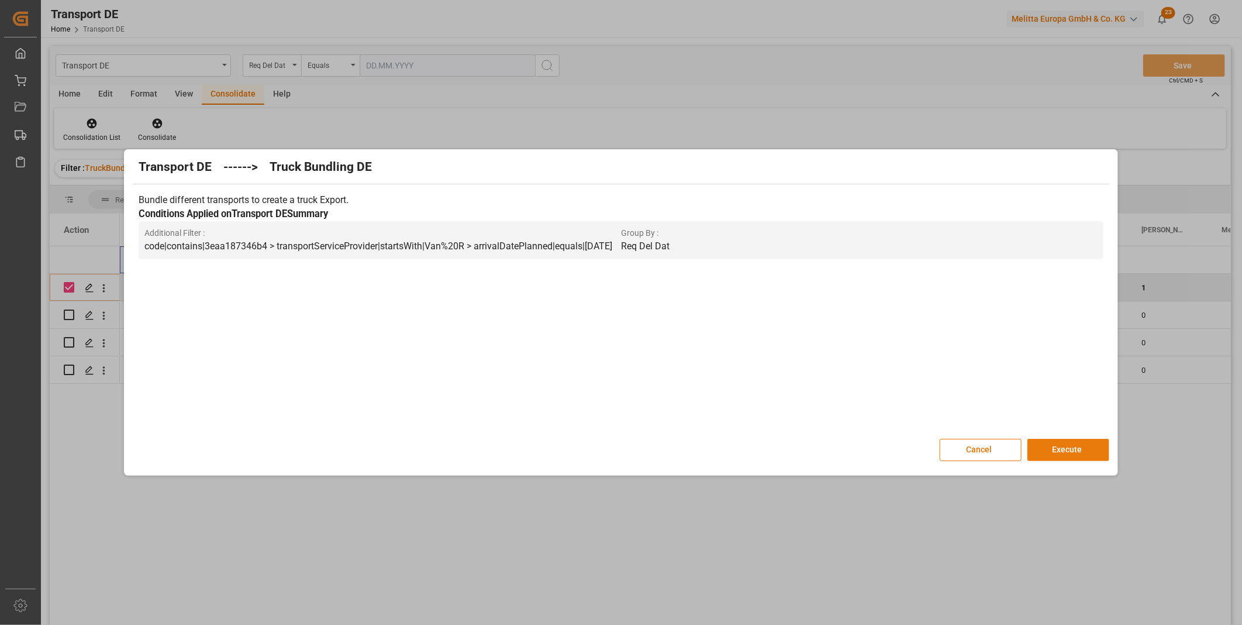
click at [1063, 446] on button "Execute" at bounding box center [1068, 450] width 82 height 22
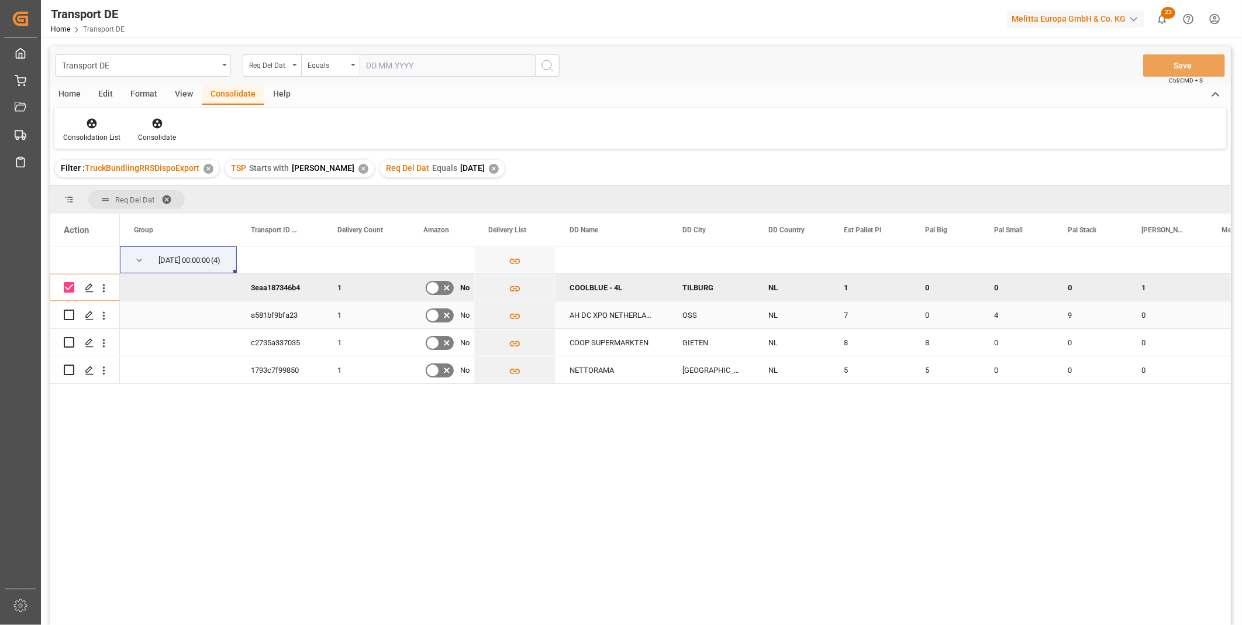
click at [71, 313] on input "Press Space to toggle row selection (unchecked)" at bounding box center [69, 314] width 11 height 11
checkbox input "true"
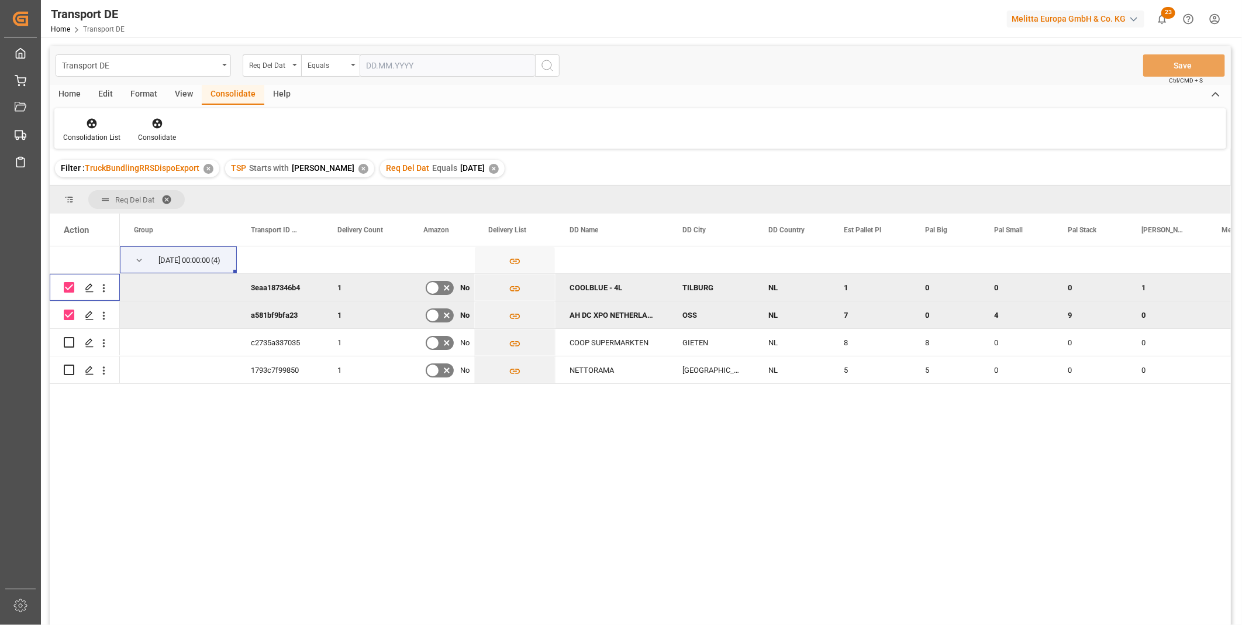
click at [65, 288] on input "Press Space to toggle row selection (checked)" at bounding box center [69, 287] width 11 height 11
checkbox input "false"
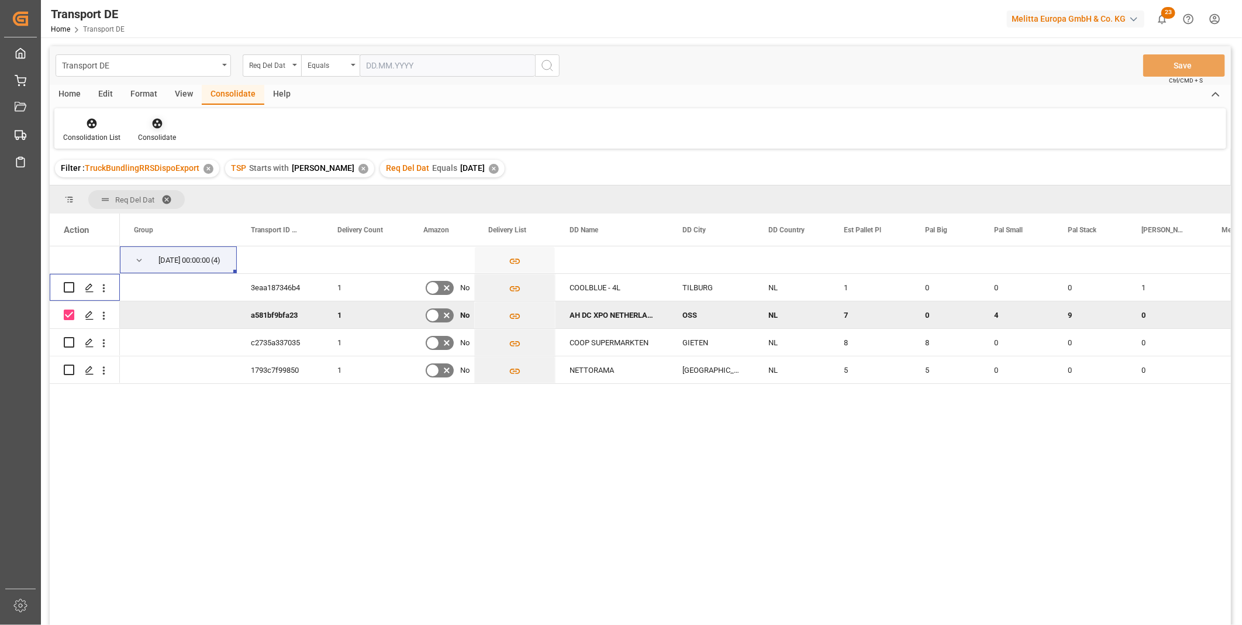
click at [154, 129] on icon at bounding box center [157, 124] width 12 height 12
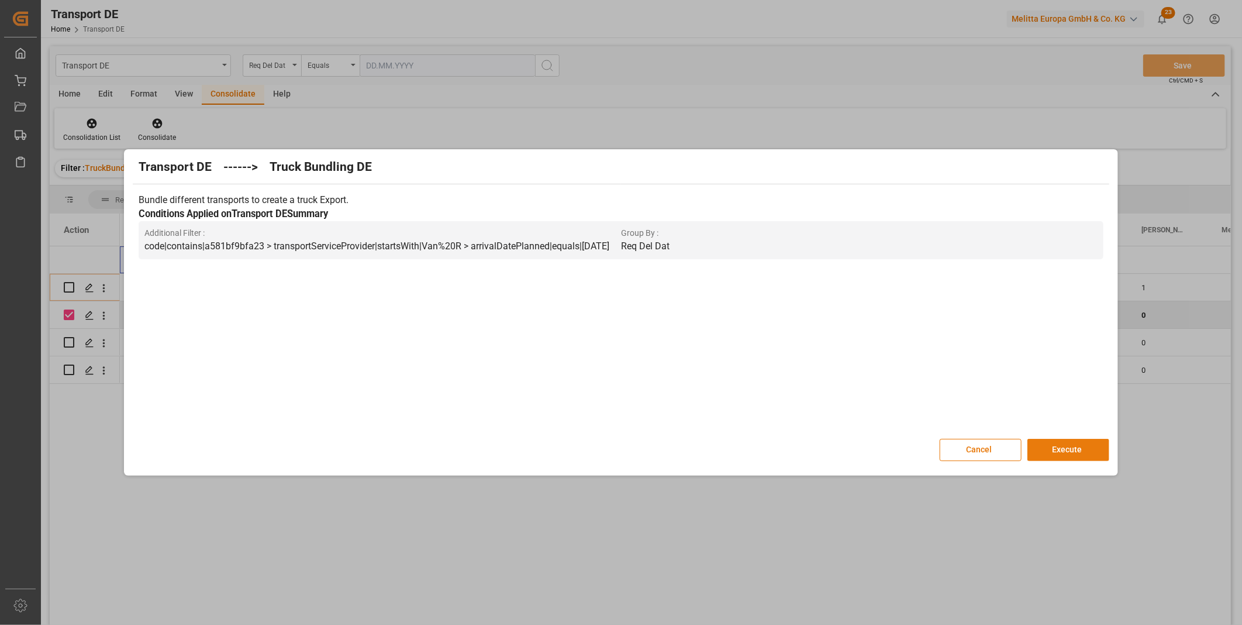
click at [1067, 447] on button "Execute" at bounding box center [1068, 450] width 82 height 22
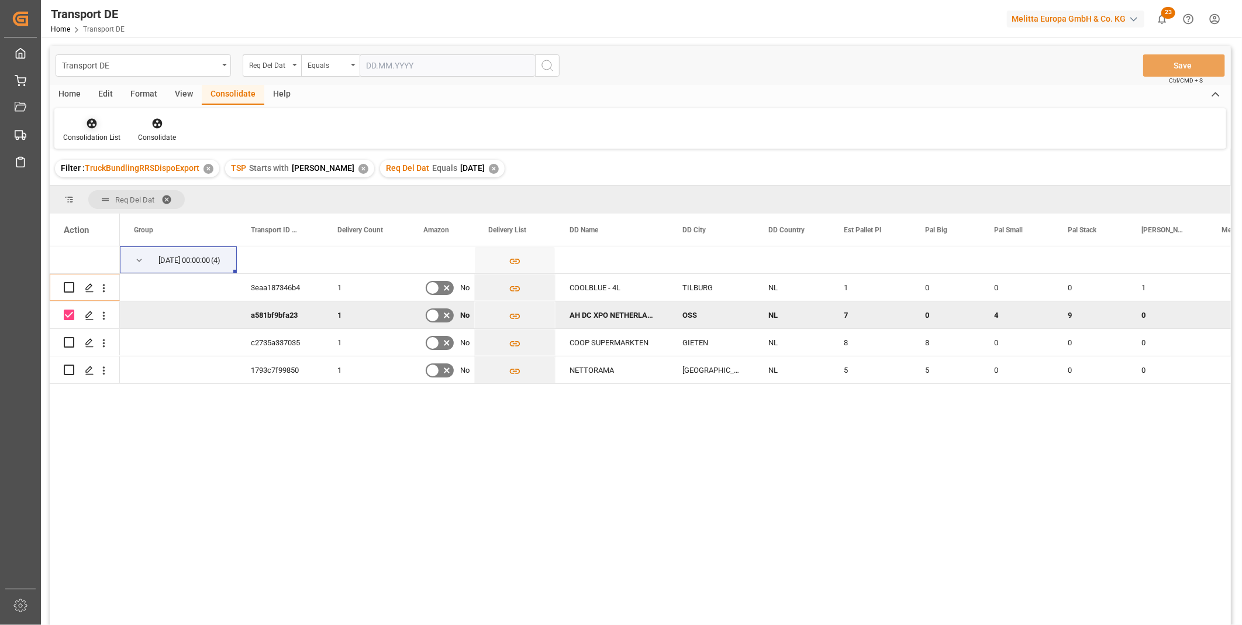
click at [84, 125] on div at bounding box center [91, 123] width 57 height 12
click at [144, 211] on div "Transport DE Req Del Dat Equals Save Ctrl/CMD + S Home Edit Format View Consoli…" at bounding box center [640, 350] width 1181 height 609
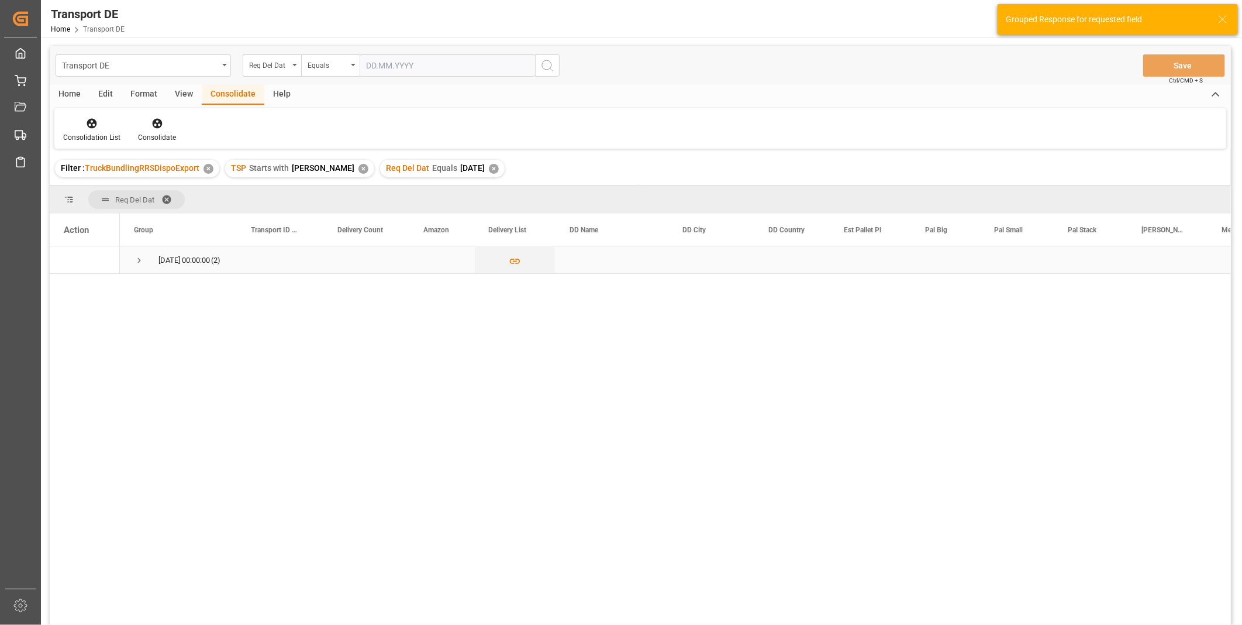
drag, startPoint x: 145, startPoint y: 248, endPoint x: 141, endPoint y: 255, distance: 8.1
click at [144, 250] on span "10.10.2025 00:00:00 (2)" at bounding box center [178, 260] width 89 height 26
click at [141, 256] on span "Press SPACE to select this row." at bounding box center [139, 260] width 11 height 11
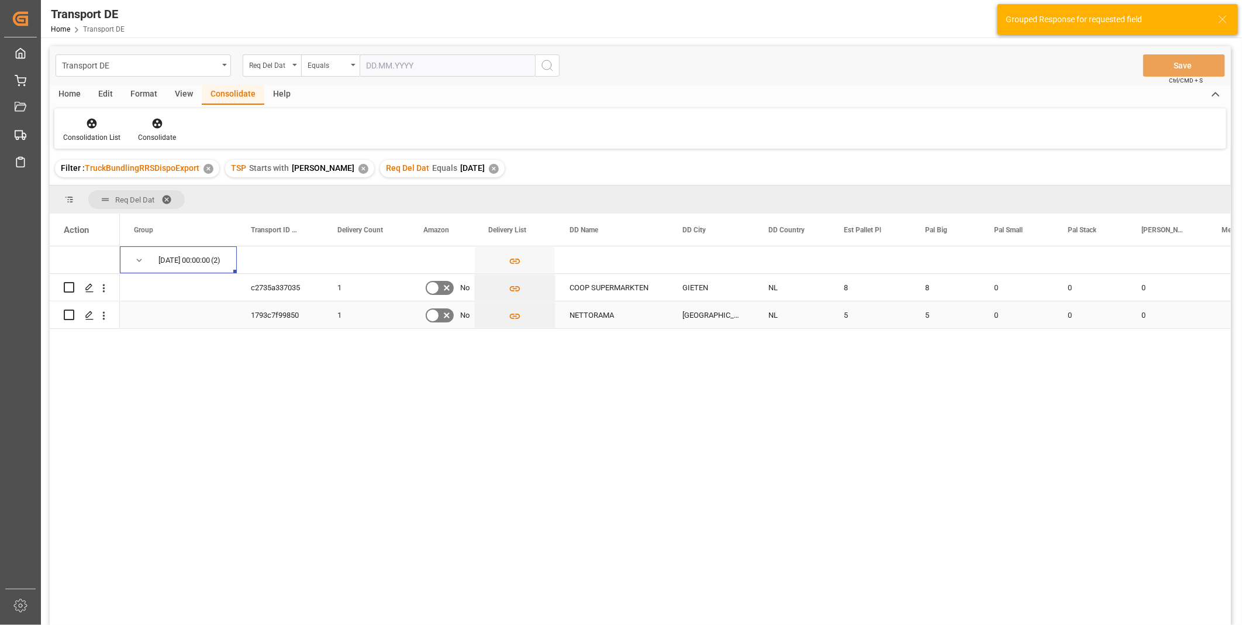
click at [69, 313] on input "Press Space to toggle row selection (unchecked)" at bounding box center [69, 314] width 11 height 11
checkbox input "true"
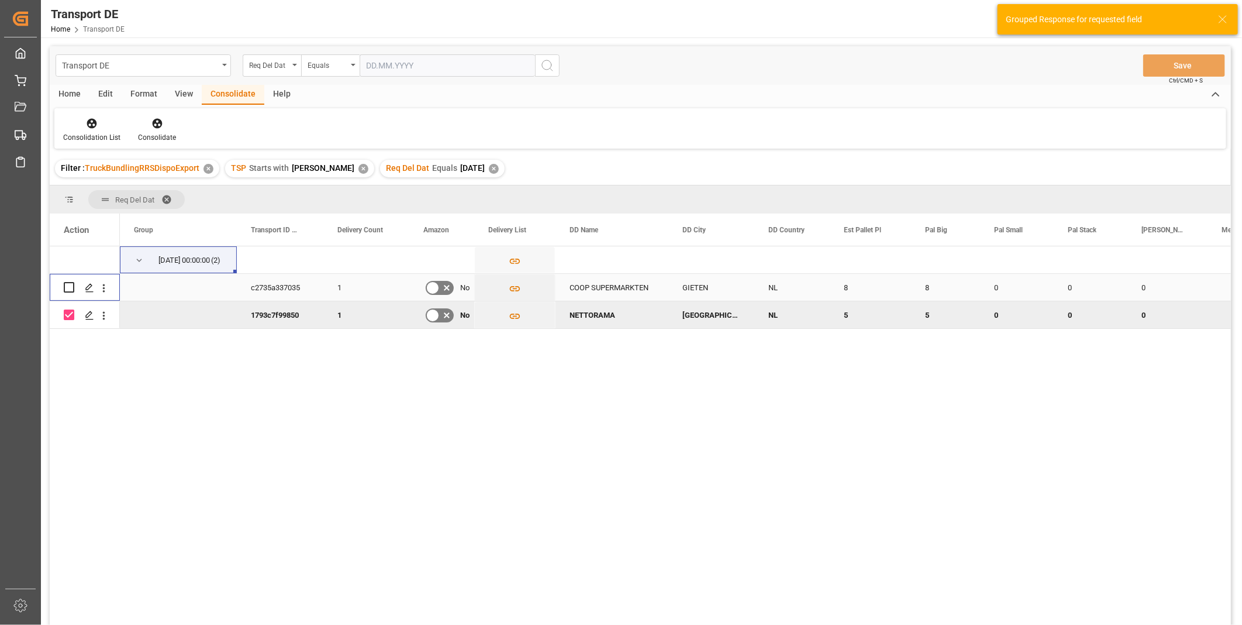
drag, startPoint x: 69, startPoint y: 285, endPoint x: 133, endPoint y: 258, distance: 69.5
click at [69, 284] on input "Press Space to toggle row selection (unchecked)" at bounding box center [69, 287] width 11 height 11
checkbox input "true"
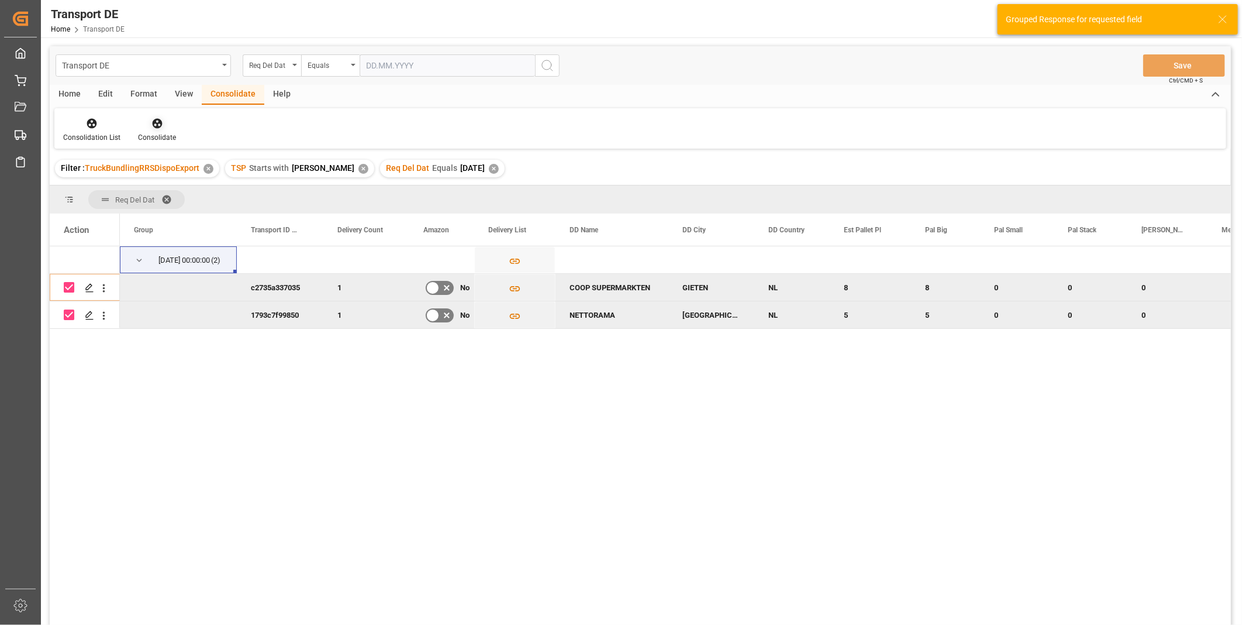
click at [154, 118] on icon at bounding box center [157, 124] width 12 height 12
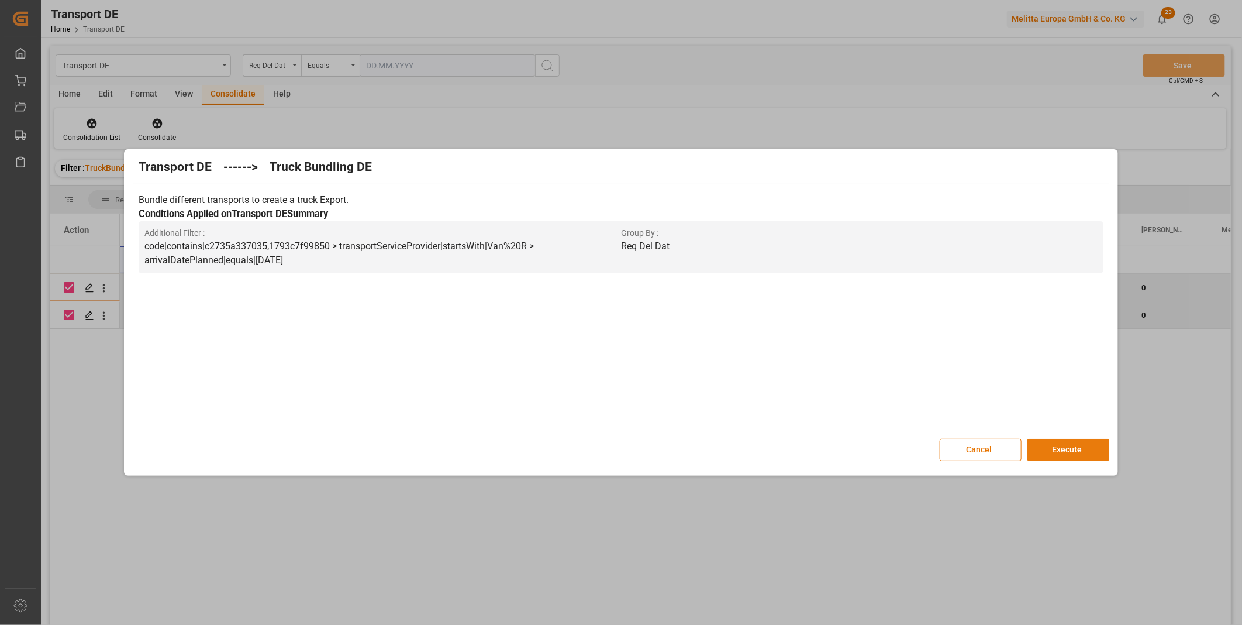
click at [1041, 443] on button "Execute" at bounding box center [1068, 450] width 82 height 22
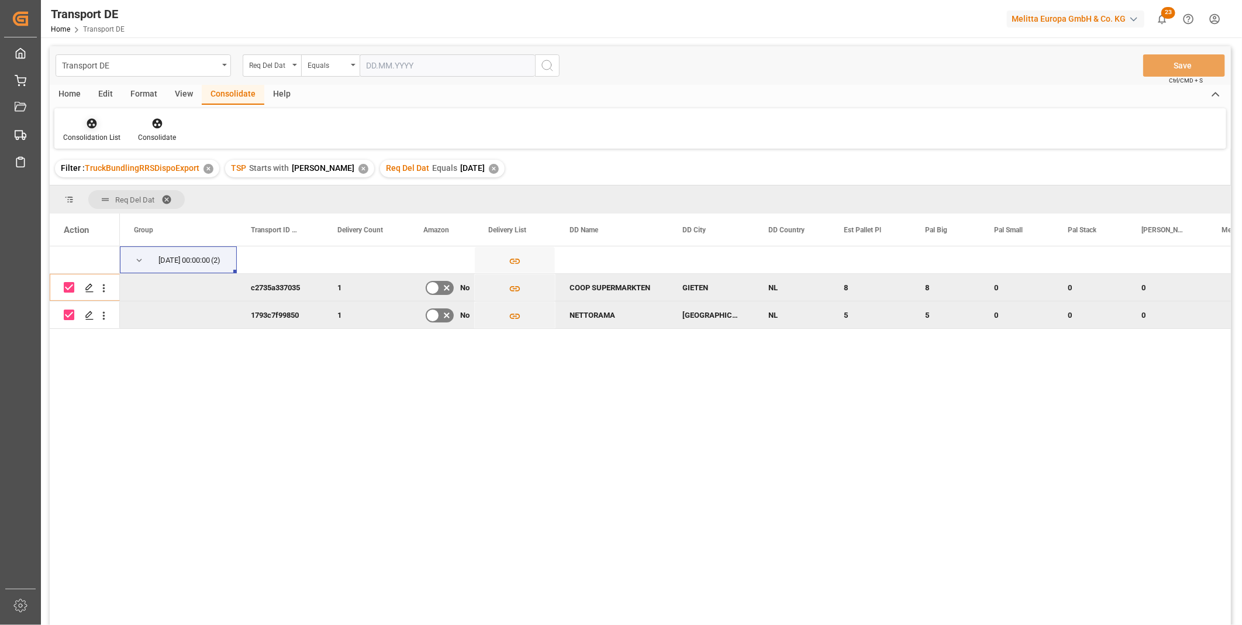
click at [94, 121] on icon at bounding box center [92, 124] width 10 height 10
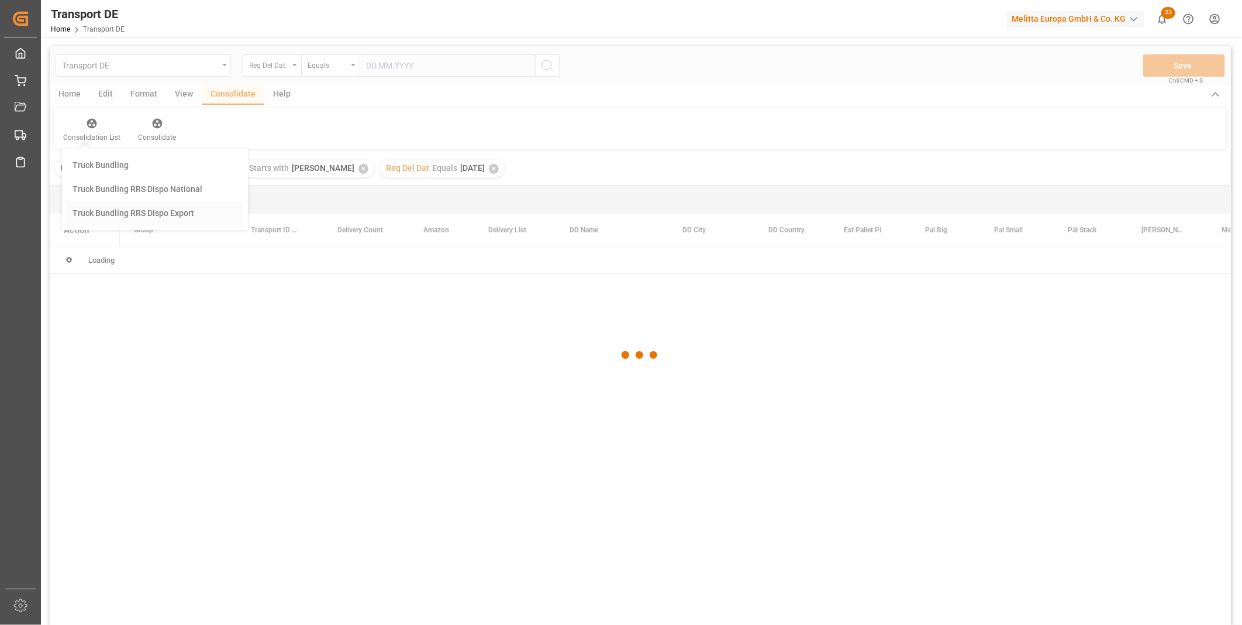
click at [131, 213] on div "Transport DE Req Del Dat Equals Save Ctrl/CMD + S Home Edit Format View Consoli…" at bounding box center [640, 350] width 1181 height 609
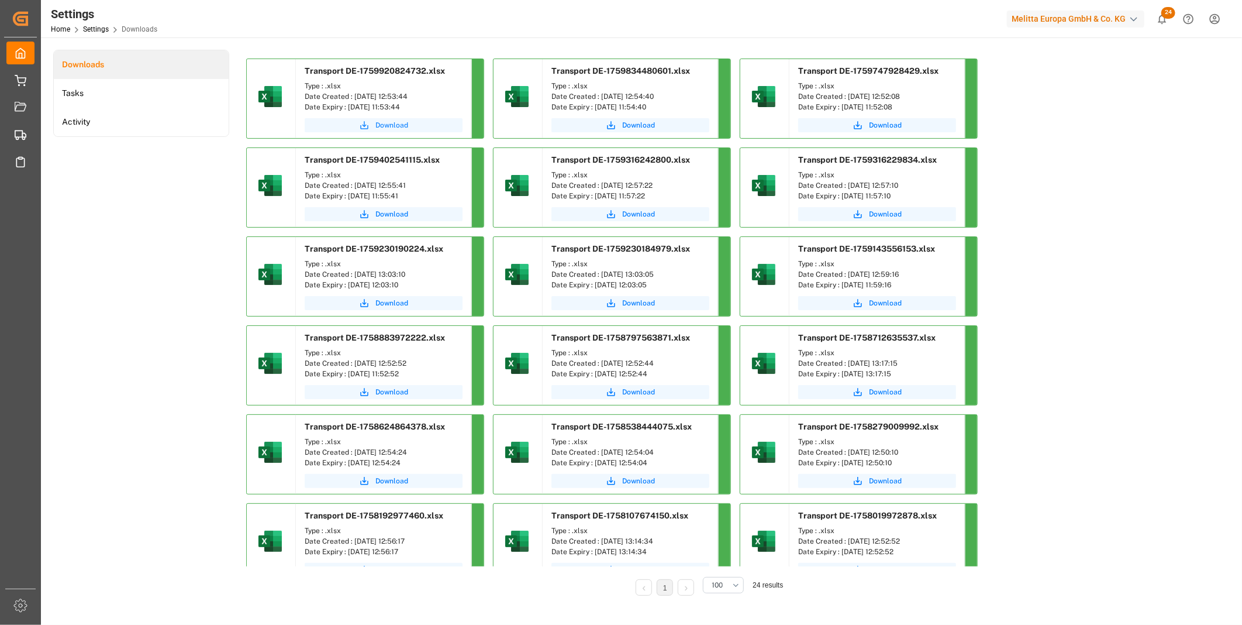
click at [371, 123] on button "Download" at bounding box center [384, 125] width 158 height 14
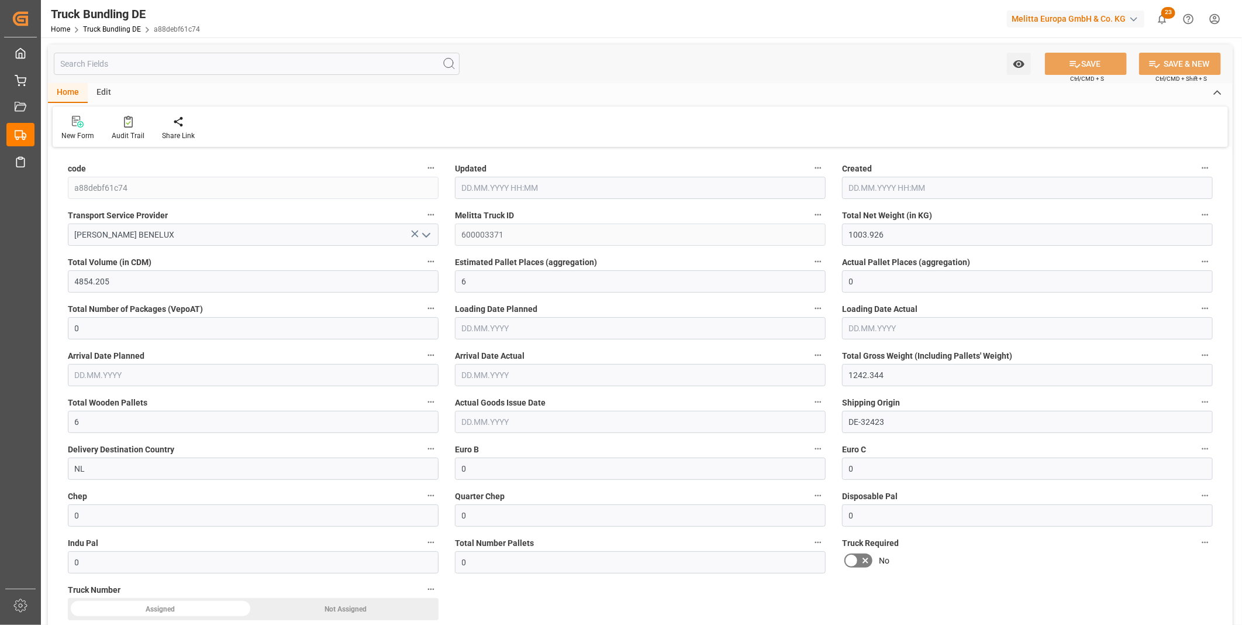
type input "[DATE] 13:03"
type input "[DATE]"
